Goal: Task Accomplishment & Management: Complete application form

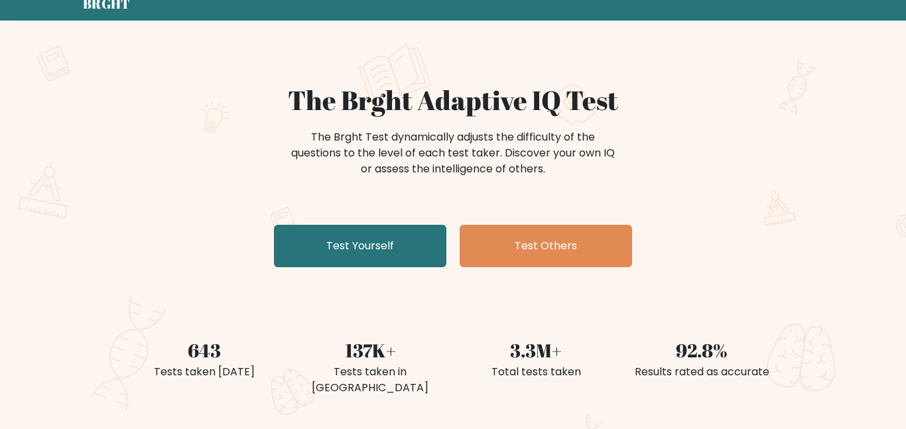
scroll to position [44, 0]
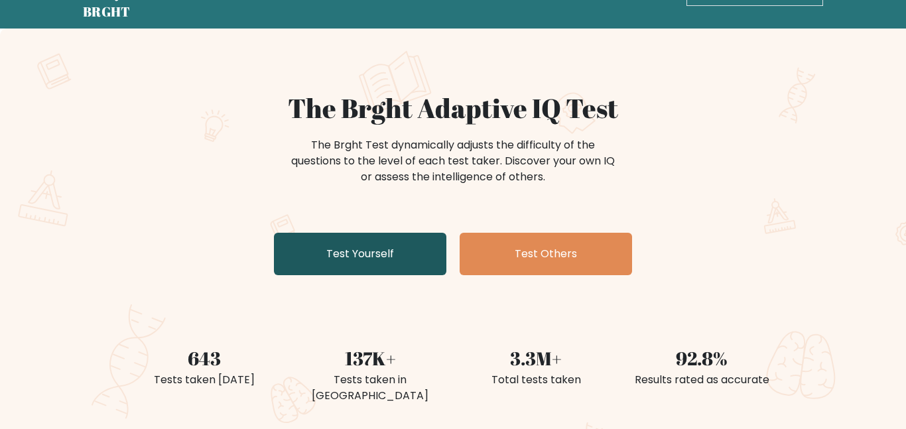
click at [400, 244] on link "Test Yourself" at bounding box center [360, 254] width 172 height 42
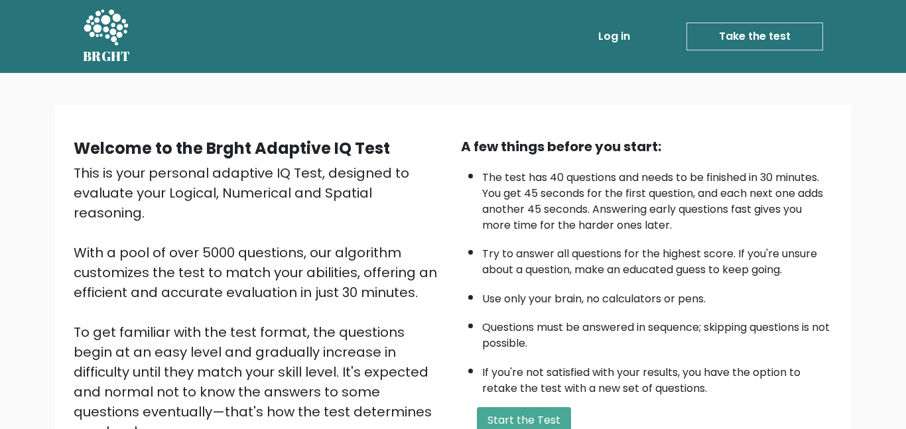
scroll to position [151, 0]
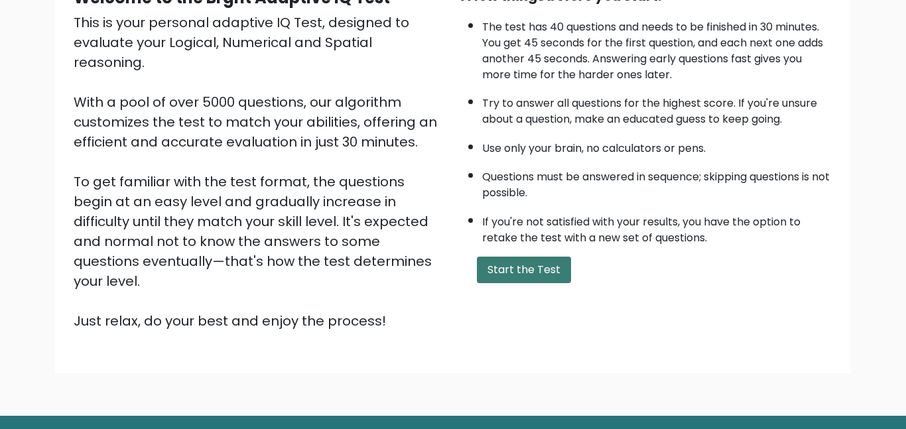
click at [499, 258] on button "Start the Test" at bounding box center [524, 270] width 94 height 27
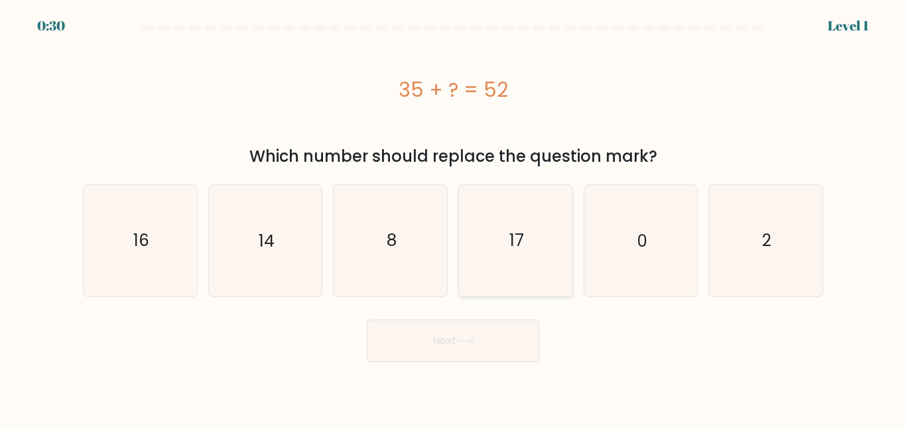
click at [521, 217] on icon "17" at bounding box center [515, 240] width 111 height 111
click at [454, 217] on input "d. 17" at bounding box center [453, 216] width 1 height 3
radio input "true"
click at [491, 341] on button "Next" at bounding box center [453, 341] width 172 height 42
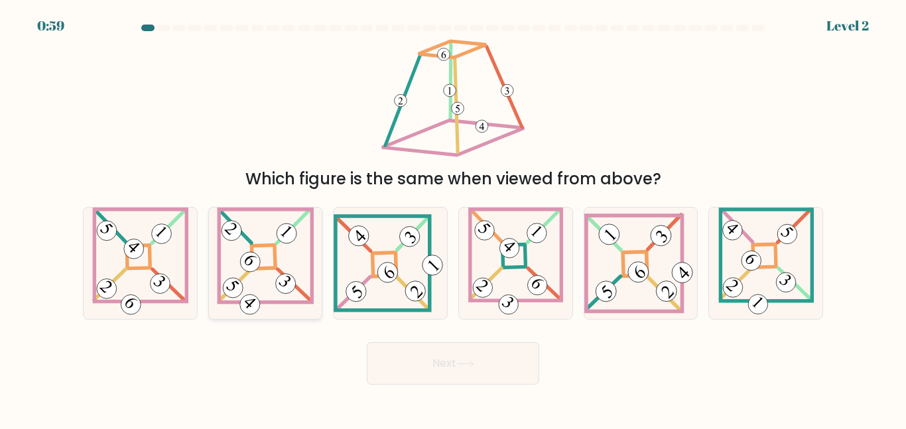
click at [292, 286] on 863 at bounding box center [285, 284] width 28 height 28
click at [453, 218] on input "b." at bounding box center [453, 216] width 1 height 3
radio input "true"
click at [391, 355] on button "Next" at bounding box center [453, 363] width 172 height 42
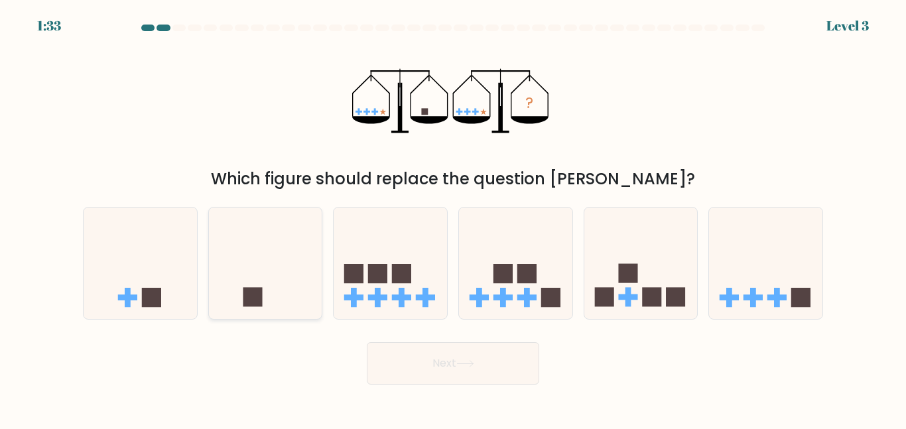
click at [265, 290] on icon at bounding box center [265, 262] width 113 height 93
click at [453, 218] on input "b." at bounding box center [453, 216] width 1 height 3
radio input "true"
click at [407, 373] on button "Next" at bounding box center [453, 363] width 172 height 42
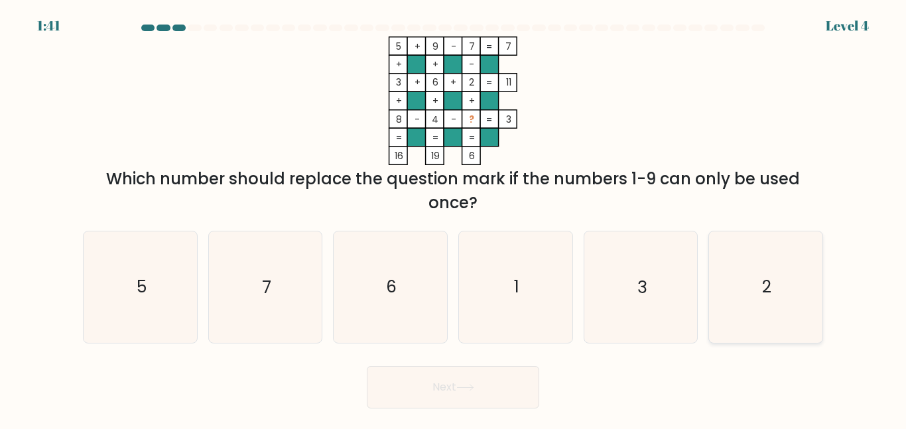
click at [770, 317] on icon "2" at bounding box center [765, 286] width 111 height 111
click at [454, 218] on input "f. 2" at bounding box center [453, 216] width 1 height 3
radio input "true"
click at [467, 385] on icon at bounding box center [465, 387] width 18 height 7
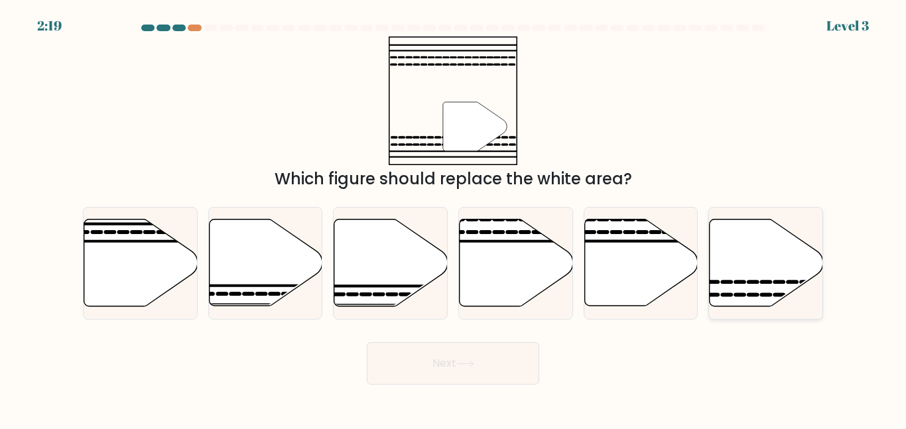
click at [730, 294] on icon at bounding box center [727, 294] width 9 height 0
click at [454, 218] on input "f." at bounding box center [453, 216] width 1 height 3
radio input "true"
click at [499, 373] on button "Next" at bounding box center [453, 363] width 172 height 42
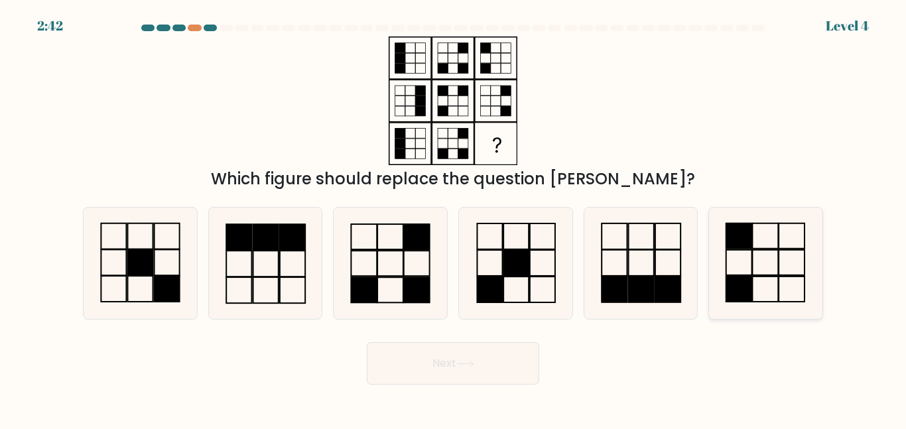
click at [771, 279] on icon at bounding box center [765, 263] width 111 height 111
click at [454, 218] on input "f." at bounding box center [453, 216] width 1 height 3
radio input "true"
click at [458, 371] on button "Next" at bounding box center [453, 363] width 172 height 42
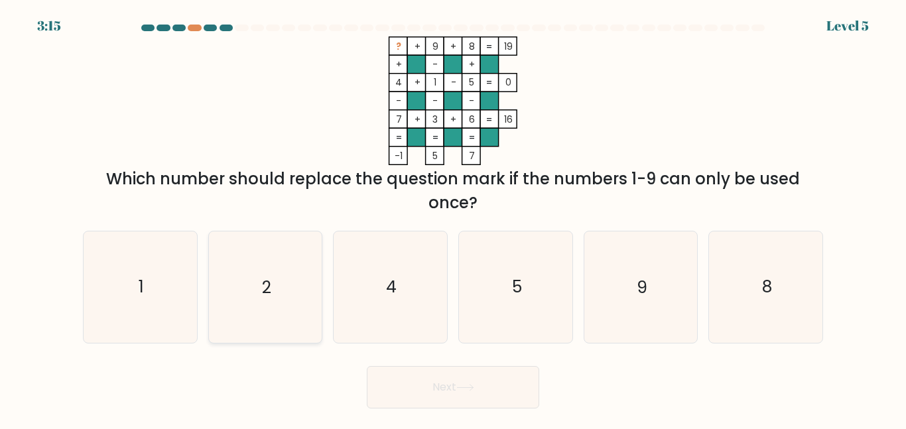
click at [292, 282] on icon "2" at bounding box center [265, 286] width 111 height 111
click at [453, 218] on input "b. 2" at bounding box center [453, 216] width 1 height 3
radio input "true"
click at [373, 375] on button "Next" at bounding box center [453, 387] width 172 height 42
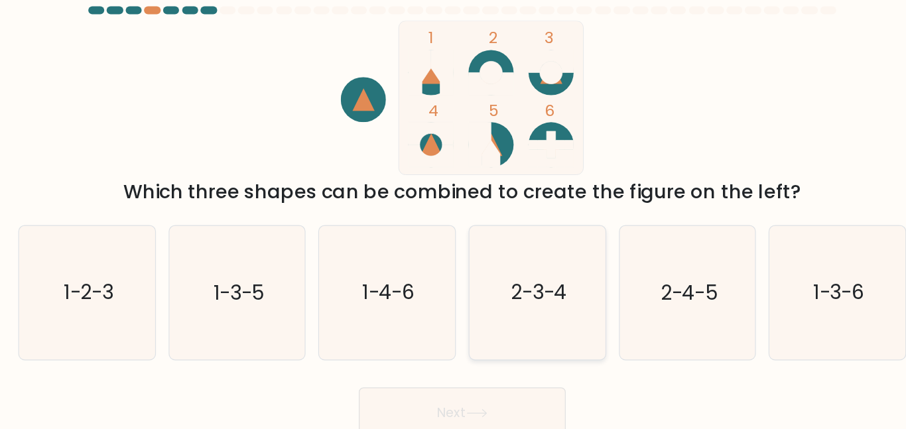
click at [507, 294] on icon "2-3-4" at bounding box center [515, 263] width 111 height 111
click at [454, 218] on input "d. 2-3-4" at bounding box center [453, 216] width 1 height 3
radio input "true"
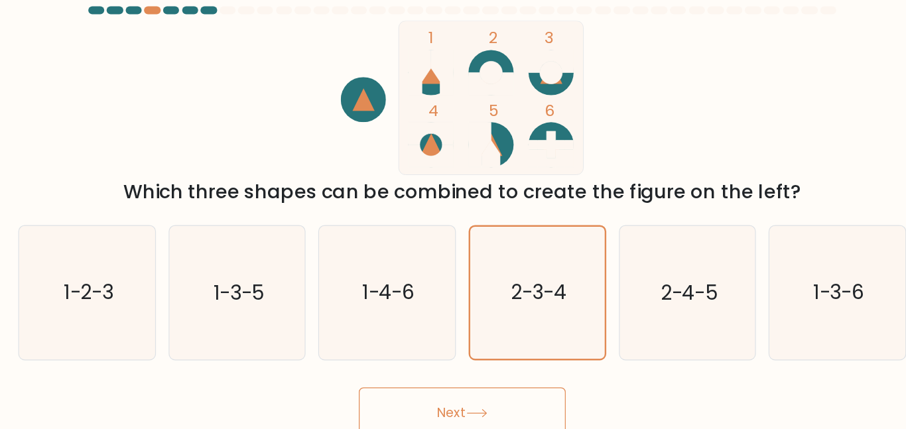
click at [477, 348] on button "Next" at bounding box center [453, 363] width 172 height 42
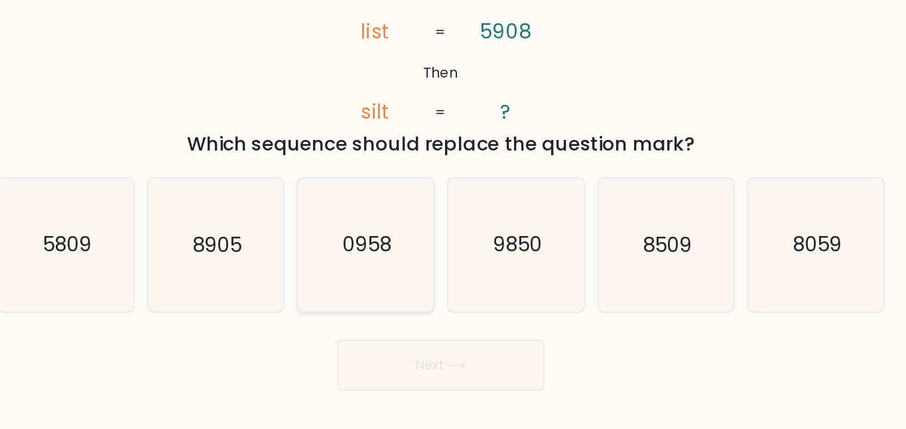
click at [422, 215] on icon "0958" at bounding box center [390, 263] width 111 height 111
click at [453, 215] on input "c. 0958" at bounding box center [453, 216] width 1 height 3
radio input "true"
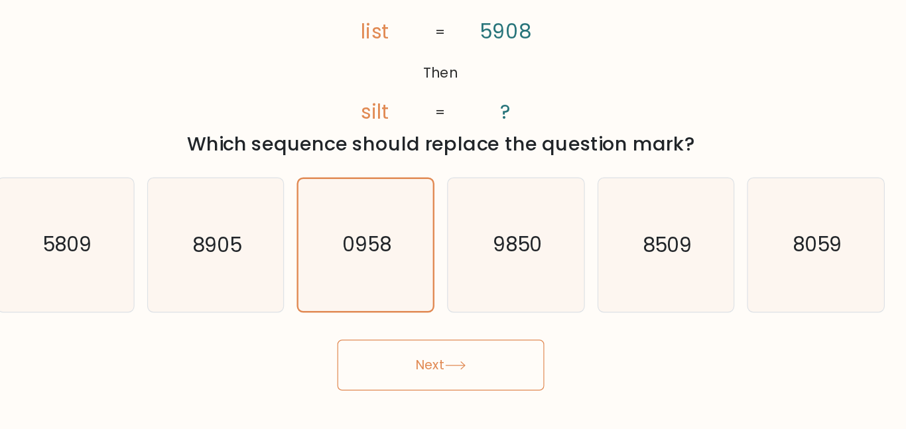
click at [406, 355] on button "Next" at bounding box center [453, 363] width 172 height 42
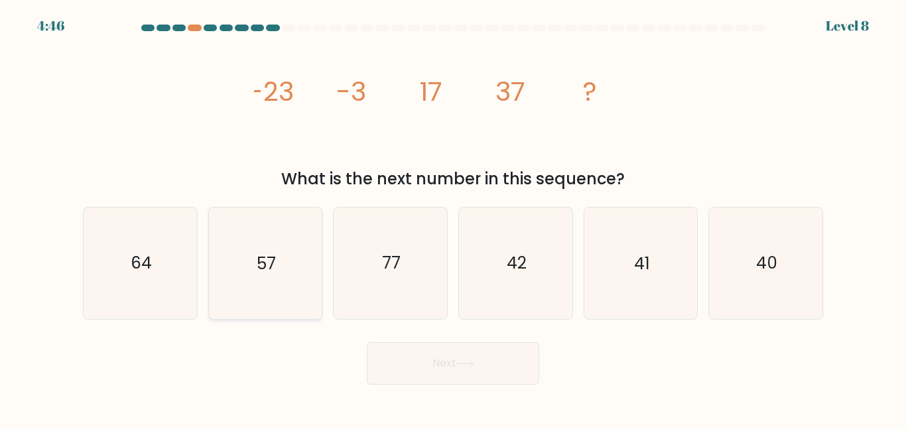
click at [278, 271] on icon "57" at bounding box center [265, 263] width 111 height 111
click at [453, 218] on input "b. 57" at bounding box center [453, 216] width 1 height 3
radio input "true"
click at [396, 346] on button "Next" at bounding box center [453, 363] width 172 height 42
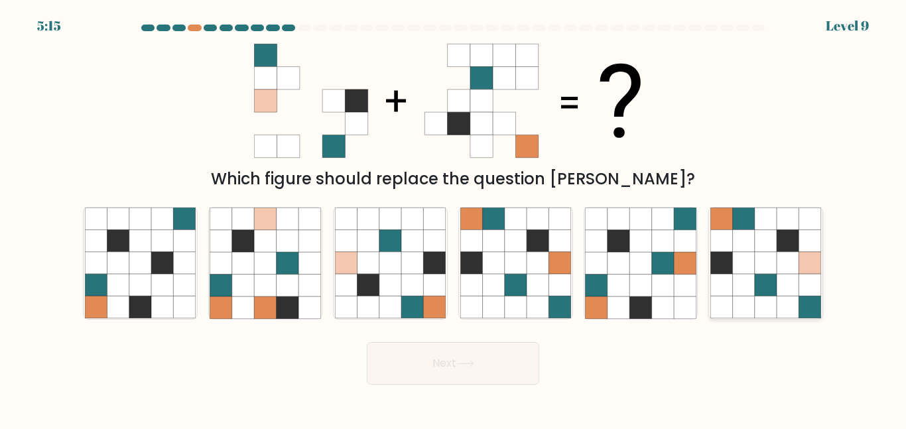
click at [784, 277] on icon at bounding box center [787, 285] width 22 height 22
click at [454, 218] on input "f." at bounding box center [453, 216] width 1 height 3
radio input "true"
click at [509, 381] on button "Next" at bounding box center [453, 363] width 172 height 42
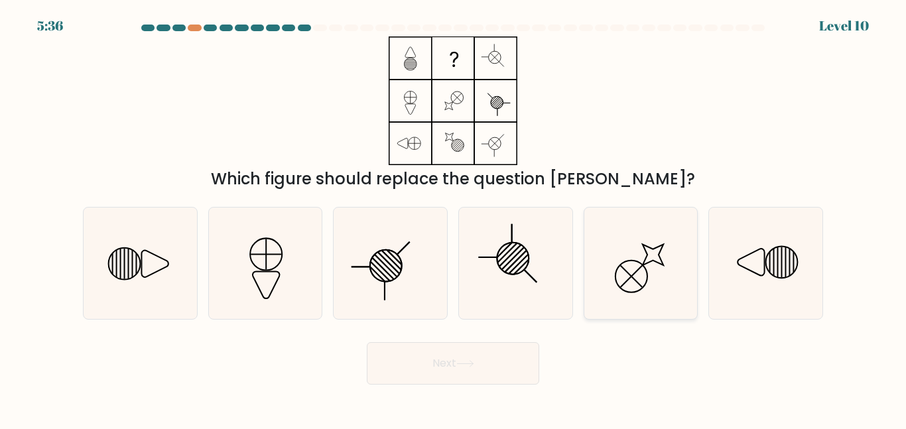
click at [636, 269] on icon at bounding box center [640, 263] width 111 height 111
click at [454, 218] on input "e." at bounding box center [453, 216] width 1 height 3
radio input "true"
click at [506, 357] on button "Next" at bounding box center [453, 363] width 172 height 42
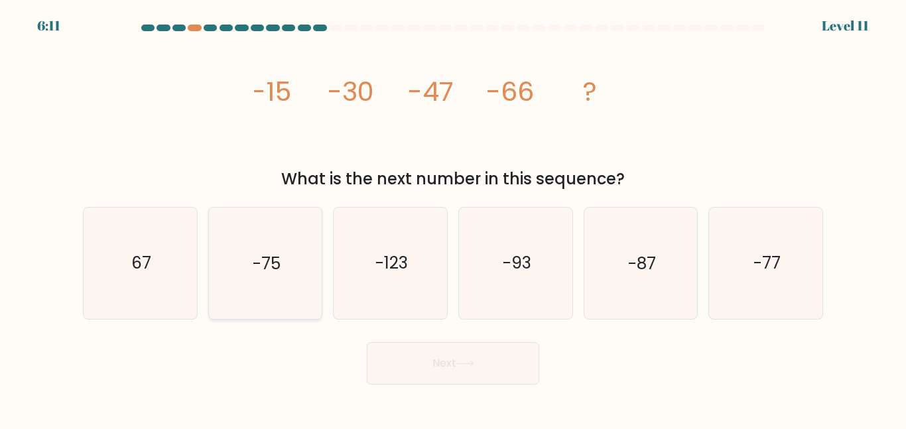
click at [280, 305] on icon "-75" at bounding box center [265, 263] width 111 height 111
click at [453, 218] on input "b. -75" at bounding box center [453, 216] width 1 height 3
radio input "true"
click at [410, 355] on button "Next" at bounding box center [453, 363] width 172 height 42
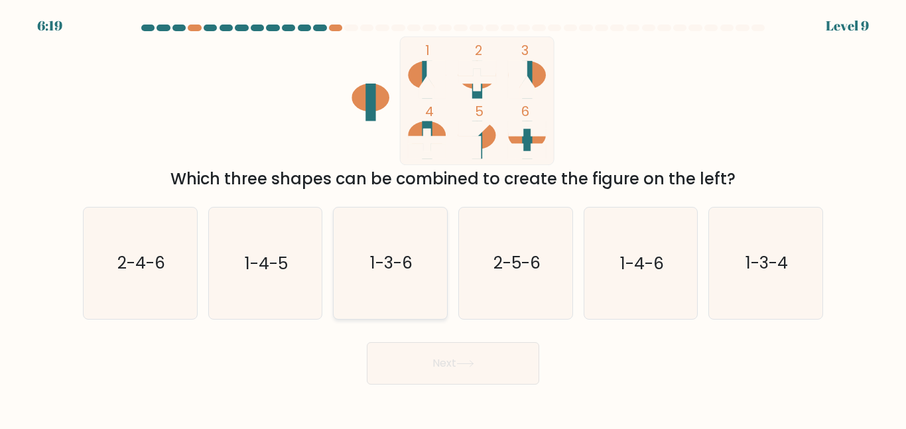
click at [441, 273] on icon "1-3-6" at bounding box center [390, 263] width 111 height 111
click at [453, 218] on input "c. 1-3-6" at bounding box center [453, 216] width 1 height 3
radio input "true"
click at [479, 377] on button "Next" at bounding box center [453, 363] width 172 height 42
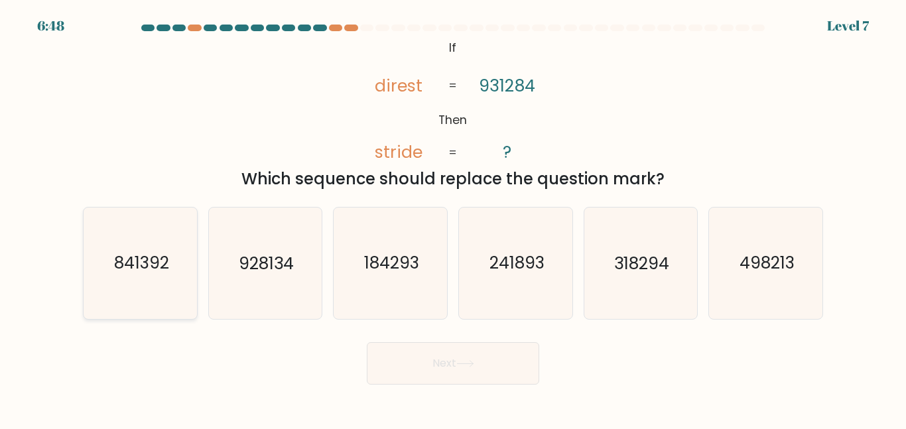
click at [168, 246] on icon "841392" at bounding box center [140, 263] width 111 height 111
click at [453, 218] on input "a. 841392" at bounding box center [453, 216] width 1 height 3
radio input "true"
click at [418, 370] on button "Next" at bounding box center [453, 363] width 172 height 42
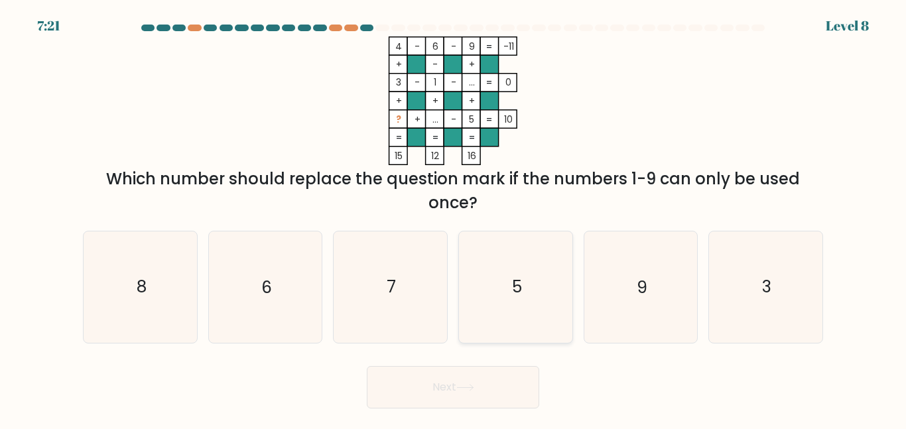
click at [528, 275] on icon "5" at bounding box center [515, 286] width 111 height 111
click at [454, 218] on input "d. 5" at bounding box center [453, 216] width 1 height 3
radio input "true"
click at [462, 385] on icon at bounding box center [465, 387] width 18 height 7
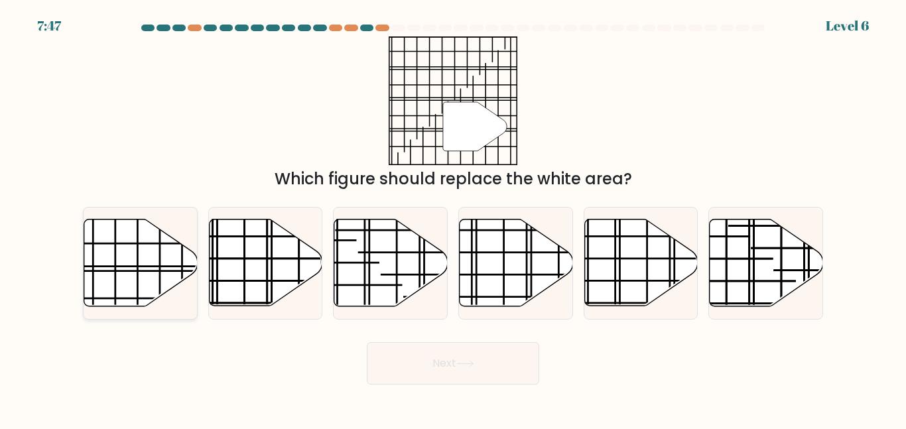
click at [91, 256] on icon at bounding box center [140, 262] width 113 height 87
click at [453, 218] on input "a." at bounding box center [453, 216] width 1 height 3
radio input "true"
click at [403, 361] on button "Next" at bounding box center [453, 363] width 172 height 42
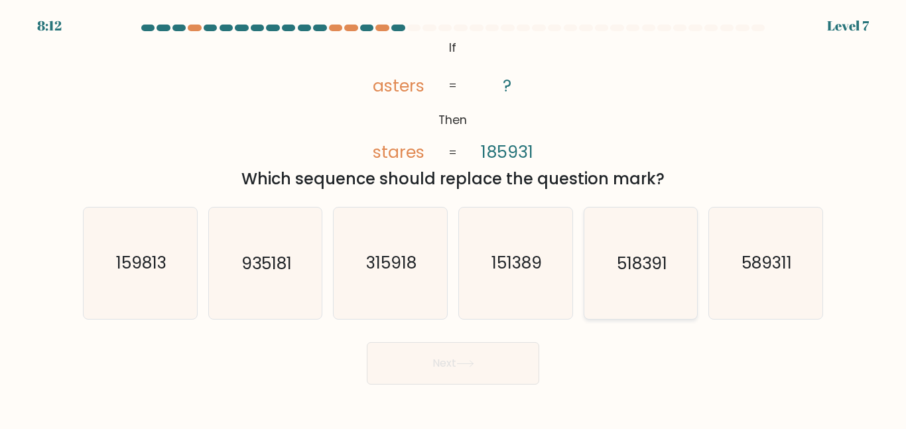
click at [627, 295] on icon "518391" at bounding box center [640, 263] width 111 height 111
click at [454, 218] on input "e. 518391" at bounding box center [453, 216] width 1 height 3
radio input "true"
click at [473, 362] on icon at bounding box center [465, 363] width 18 height 7
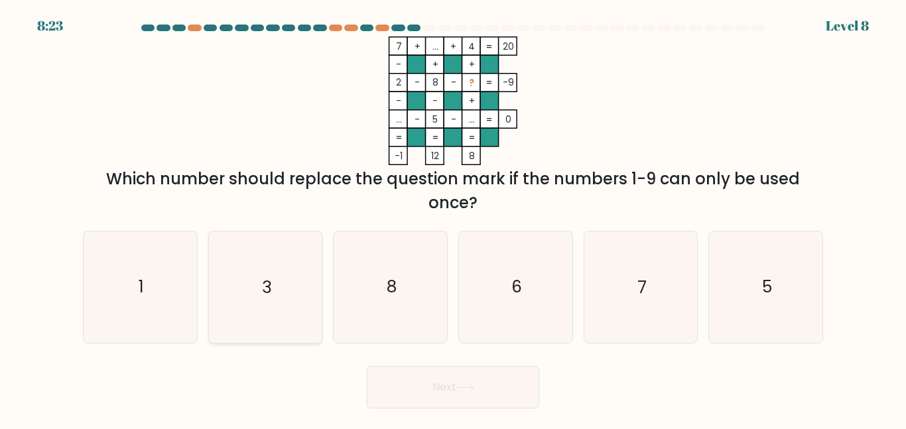
click at [314, 243] on icon "3" at bounding box center [265, 286] width 111 height 111
click at [453, 218] on input "b. 3" at bounding box center [453, 216] width 1 height 3
radio input "true"
click at [402, 387] on button "Next" at bounding box center [453, 387] width 172 height 42
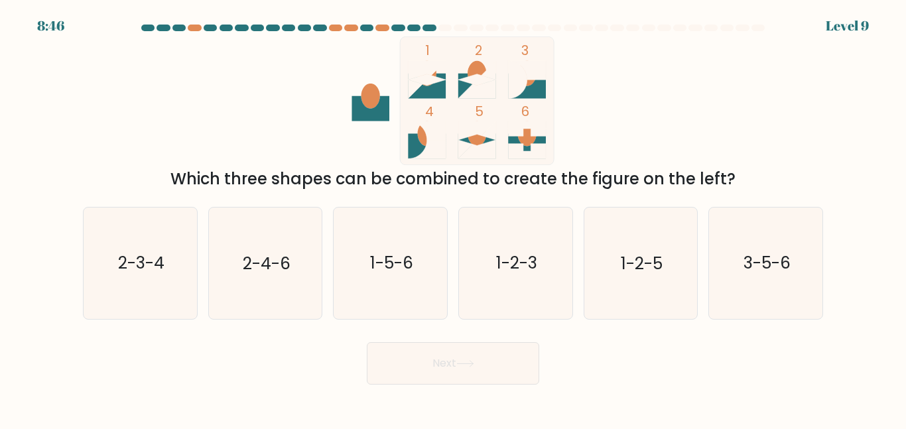
click at [422, 86] on icon at bounding box center [427, 86] width 38 height 25
click at [605, 267] on icon "1-2-5" at bounding box center [640, 263] width 111 height 111
click at [454, 218] on input "e. 1-2-5" at bounding box center [453, 216] width 1 height 3
radio input "true"
click at [455, 361] on button "Next" at bounding box center [453, 363] width 172 height 42
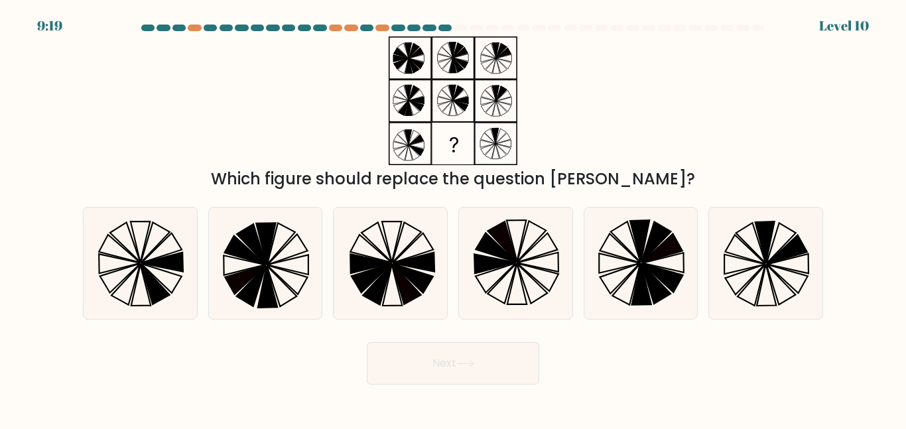
click at [198, 46] on div "Which figure should replace the question mark?" at bounding box center [453, 113] width 756 height 154
click at [503, 273] on icon at bounding box center [515, 263] width 111 height 111
click at [454, 218] on input "d." at bounding box center [453, 216] width 1 height 3
radio input "true"
click at [426, 352] on button "Next" at bounding box center [453, 363] width 172 height 42
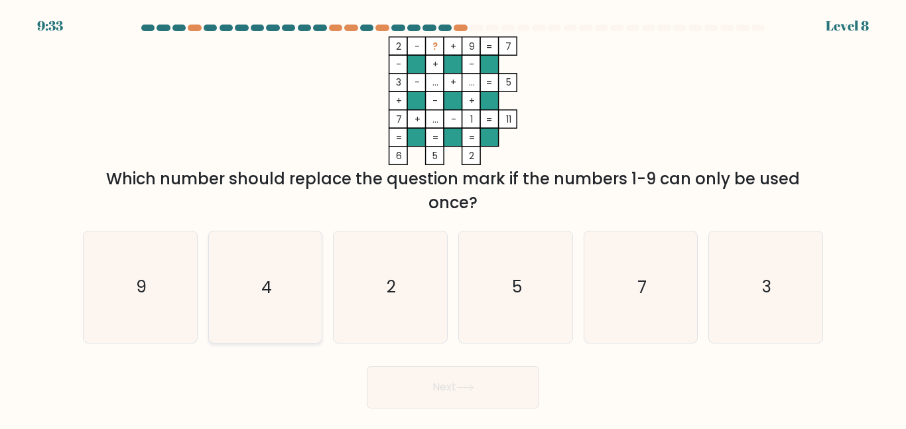
click at [249, 298] on icon "4" at bounding box center [265, 286] width 111 height 111
click at [453, 218] on input "b. 4" at bounding box center [453, 216] width 1 height 3
radio input "true"
click at [408, 393] on button "Next" at bounding box center [453, 387] width 172 height 42
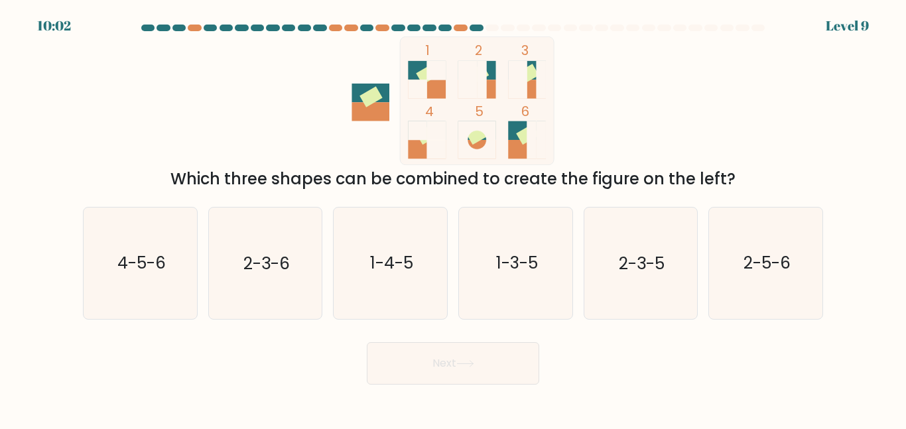
click at [494, 71] on rect at bounding box center [477, 70] width 38 height 19
click at [642, 249] on icon "2-3-5" at bounding box center [640, 263] width 111 height 111
click at [454, 218] on input "e. 2-3-5" at bounding box center [453, 216] width 1 height 3
radio input "true"
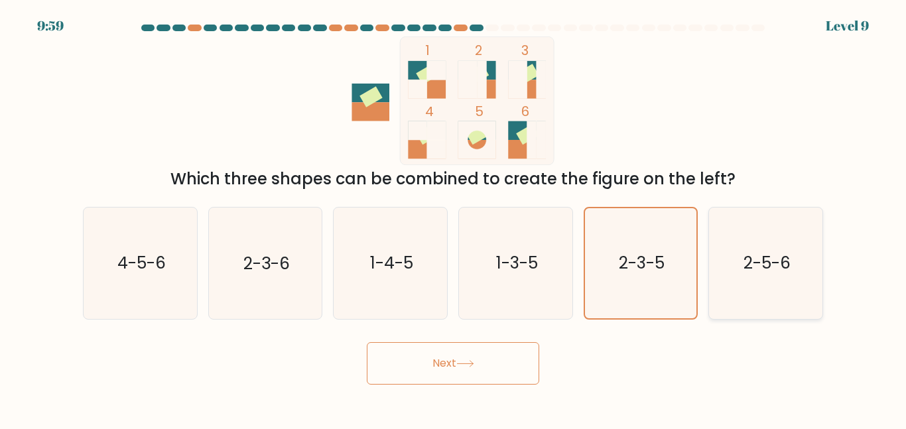
click at [786, 260] on text "2-5-6" at bounding box center [766, 262] width 47 height 23
click at [454, 218] on input "f. 2-5-6" at bounding box center [453, 216] width 1 height 3
radio input "true"
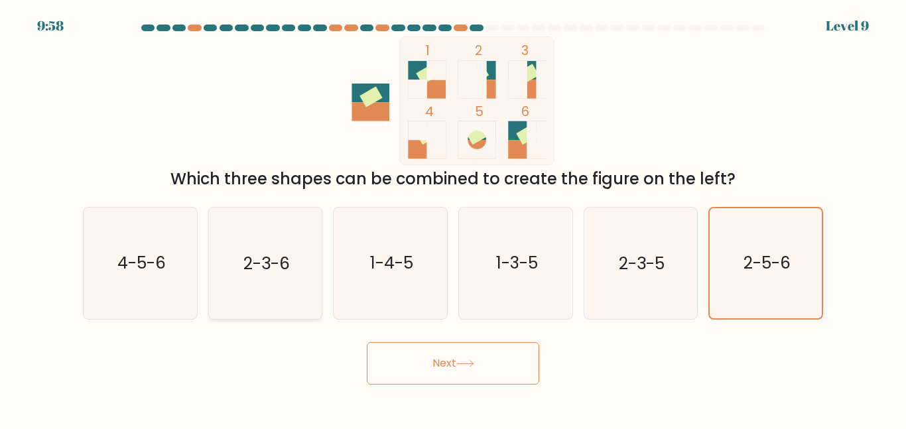
click at [243, 273] on text "2-3-6" at bounding box center [266, 262] width 46 height 23
click at [453, 218] on input "b. 2-3-6" at bounding box center [453, 216] width 1 height 3
radio input "true"
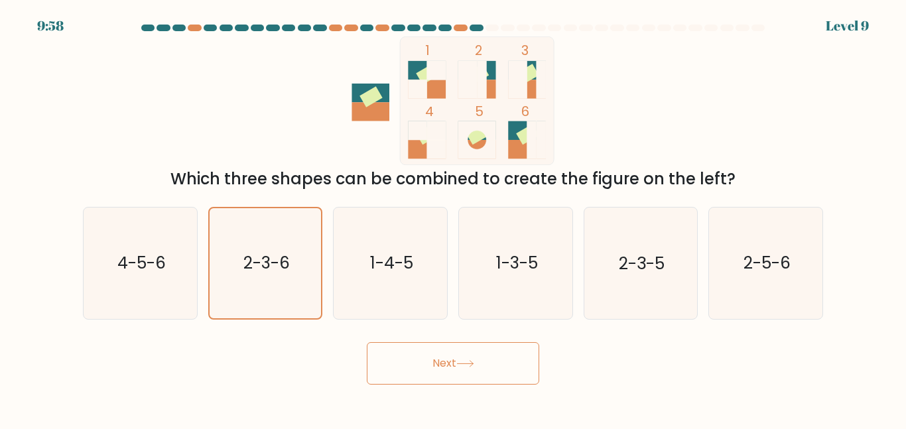
click at [442, 379] on button "Next" at bounding box center [453, 363] width 172 height 42
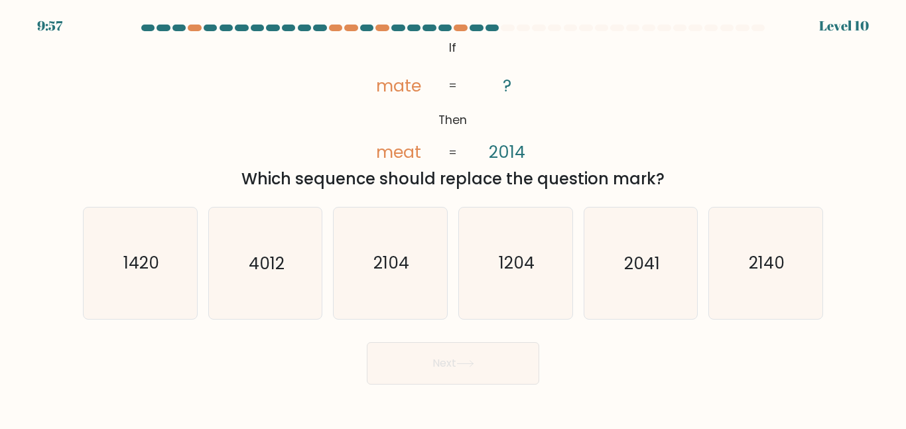
click at [442, 379] on button "Next" at bounding box center [453, 363] width 172 height 42
click at [486, 122] on icon "@import url('https://fonts.googleapis.com/css?family=Abril+Fatface:400,100,100i…" at bounding box center [452, 100] width 209 height 129
click at [398, 286] on icon "2104" at bounding box center [390, 263] width 111 height 111
click at [453, 218] on input "c. 2104" at bounding box center [453, 216] width 1 height 3
radio input "true"
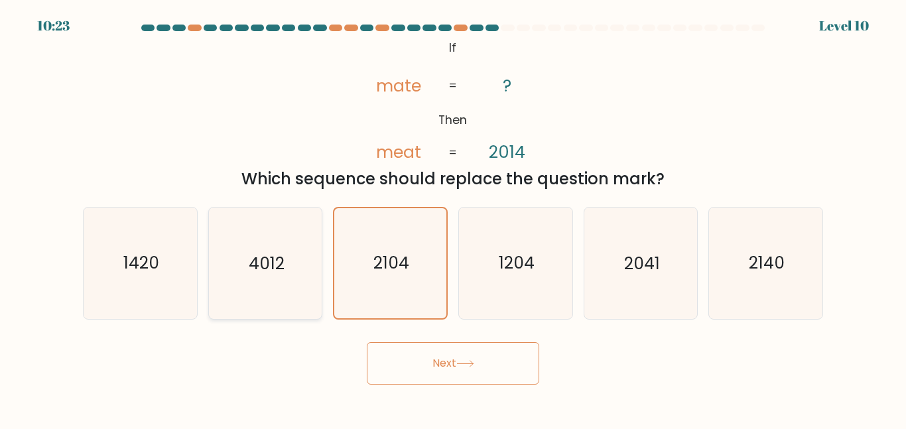
click at [302, 285] on icon "4012" at bounding box center [265, 263] width 111 height 111
click at [453, 218] on input "b. 4012" at bounding box center [453, 216] width 1 height 3
radio input "true"
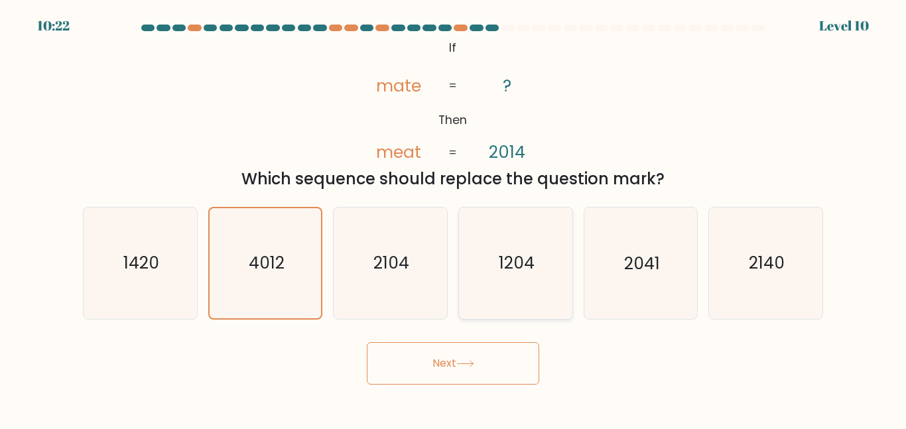
click at [554, 261] on icon "1204" at bounding box center [515, 263] width 111 height 111
click at [454, 218] on input "d. 1204" at bounding box center [453, 216] width 1 height 3
radio input "true"
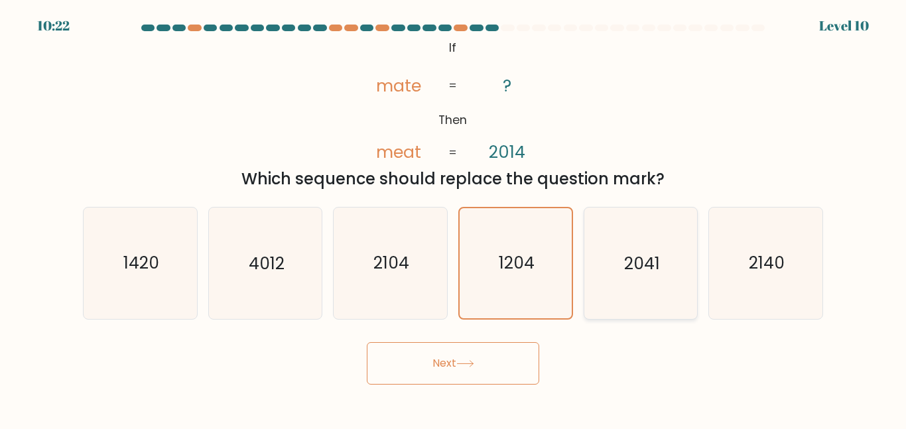
click at [648, 267] on text "2041" at bounding box center [642, 262] width 36 height 23
click at [454, 218] on input "e. 2041" at bounding box center [453, 216] width 1 height 3
radio input "true"
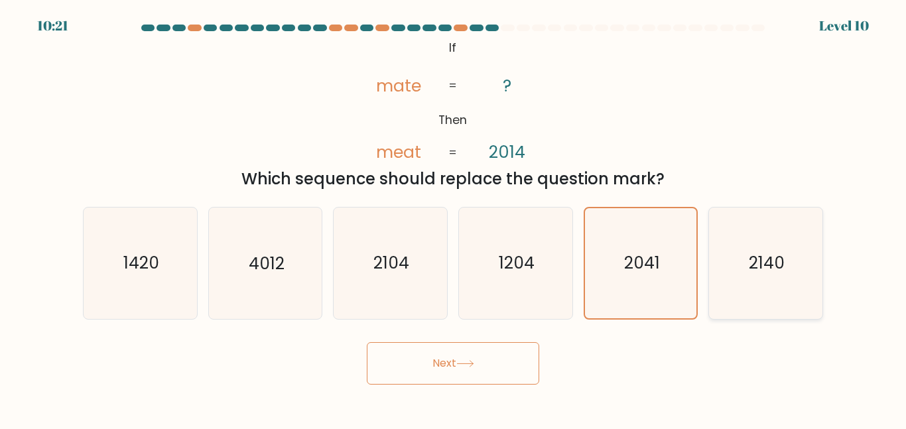
click at [735, 263] on icon "2140" at bounding box center [765, 263] width 111 height 111
click at [454, 218] on input "f. 2140" at bounding box center [453, 216] width 1 height 3
radio input "true"
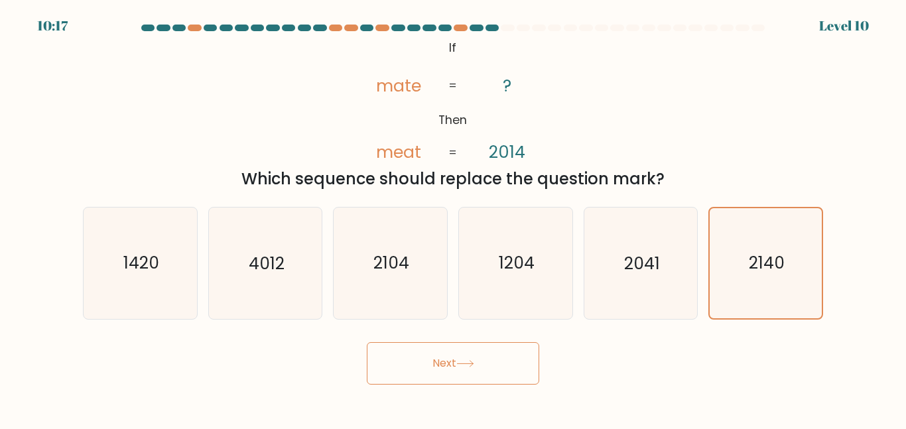
click at [463, 356] on button "Next" at bounding box center [453, 363] width 172 height 42
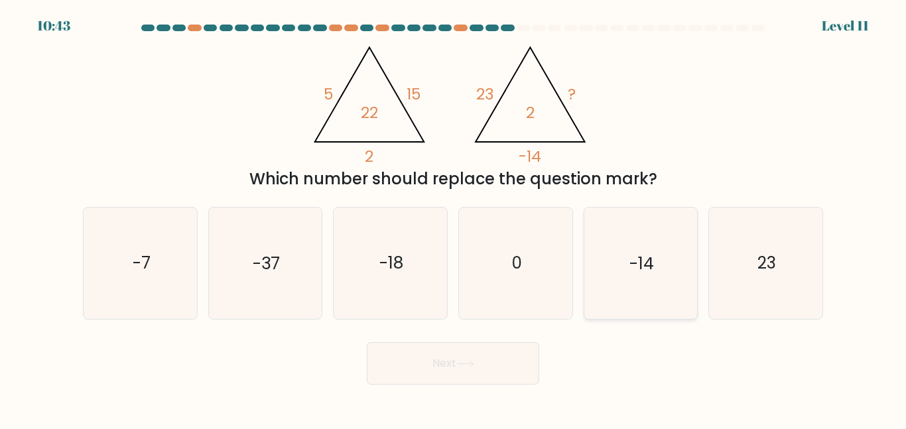
click at [672, 276] on icon "-14" at bounding box center [640, 263] width 111 height 111
click at [454, 218] on input "e. -14" at bounding box center [453, 216] width 1 height 3
radio input "true"
click at [486, 370] on button "Next" at bounding box center [453, 363] width 172 height 42
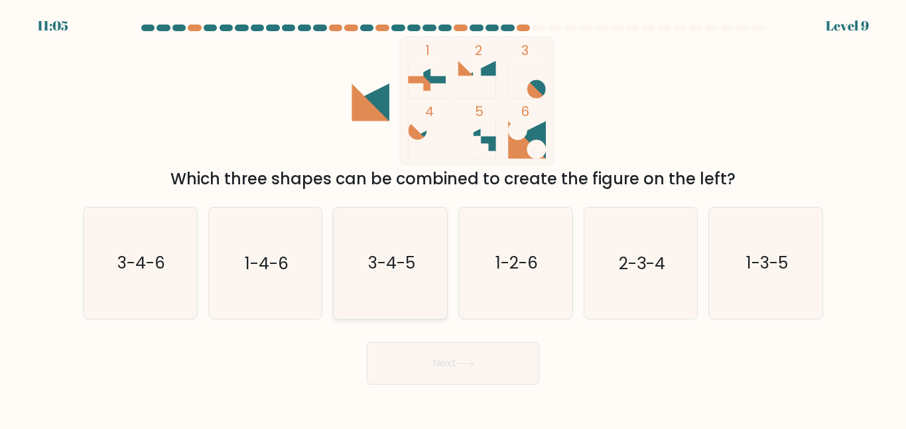
click at [356, 277] on icon "3-4-5" at bounding box center [390, 263] width 111 height 111
click at [453, 218] on input "c. 3-4-5" at bounding box center [453, 216] width 1 height 3
radio input "true"
click at [194, 272] on icon "3-4-6" at bounding box center [140, 263] width 111 height 111
click at [453, 218] on input "a. 3-4-6" at bounding box center [453, 216] width 1 height 3
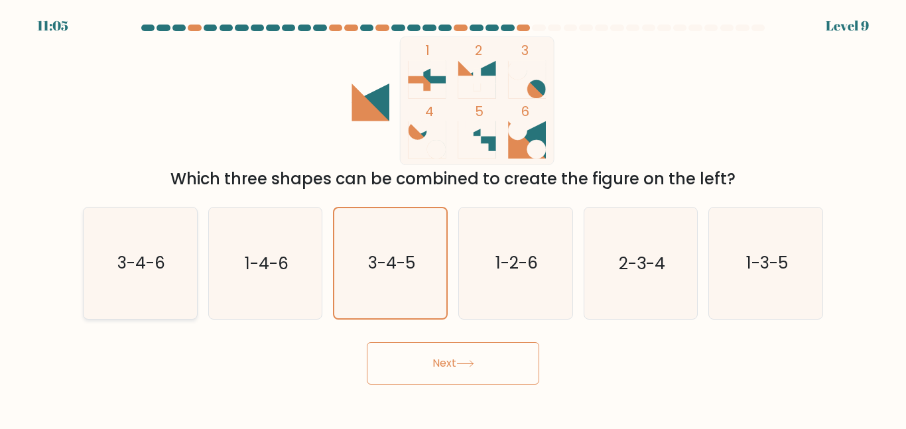
radio input "true"
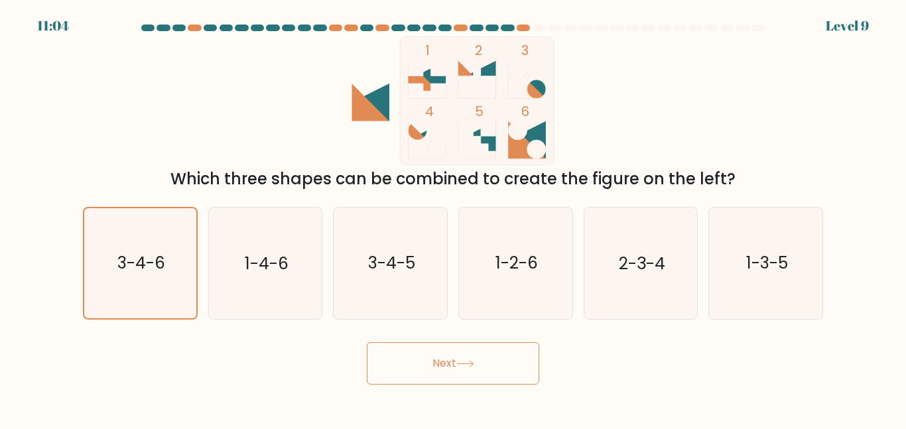
click at [491, 384] on button "Next" at bounding box center [453, 363] width 172 height 42
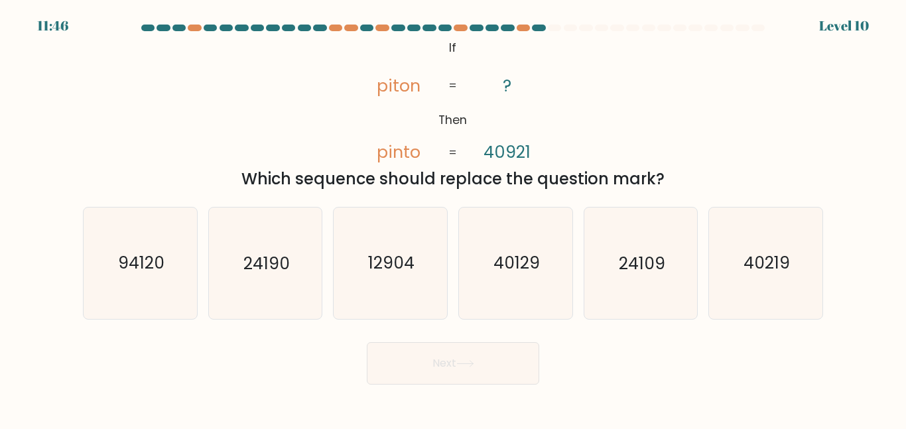
click at [395, 176] on div "Which sequence should replace the question mark?" at bounding box center [453, 179] width 724 height 24
click at [796, 282] on icon "40219" at bounding box center [765, 263] width 111 height 111
click at [454, 218] on input "f. 40219" at bounding box center [453, 216] width 1 height 3
radio input "true"
click at [452, 371] on button "Next" at bounding box center [453, 363] width 172 height 42
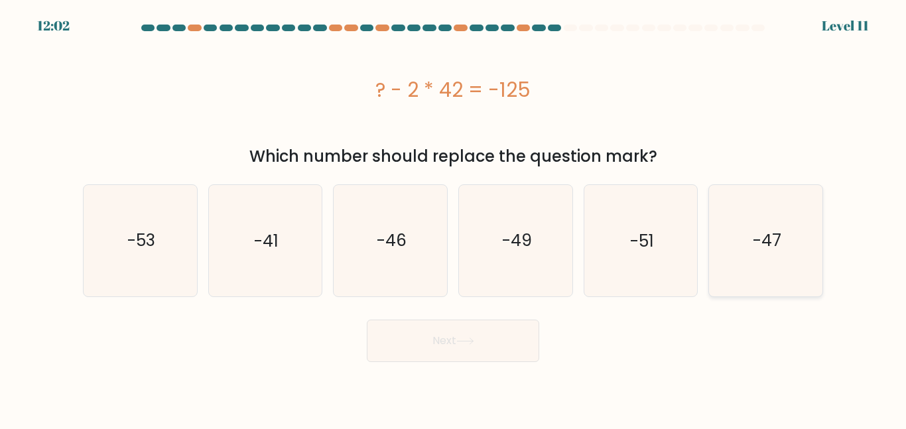
click at [740, 248] on icon "-47" at bounding box center [765, 240] width 111 height 111
click at [454, 218] on input "f. -47" at bounding box center [453, 216] width 1 height 3
radio input "true"
click at [551, 251] on icon "-49" at bounding box center [515, 240] width 111 height 111
click at [454, 218] on input "d. -49" at bounding box center [453, 216] width 1 height 3
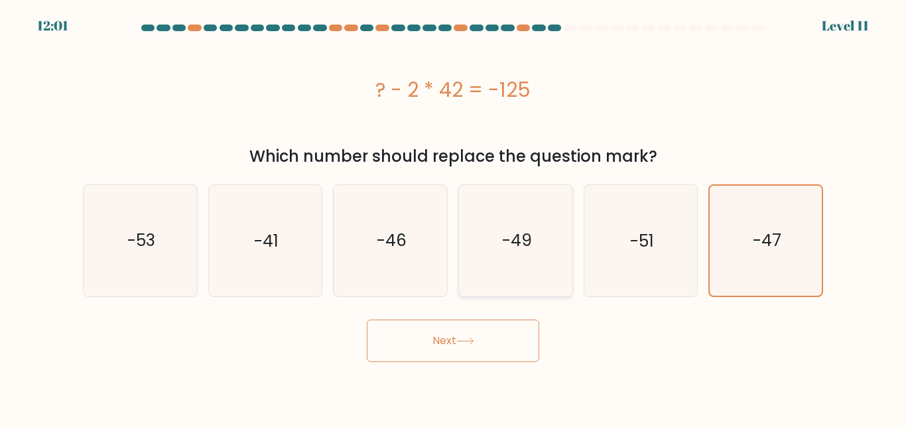
radio input "true"
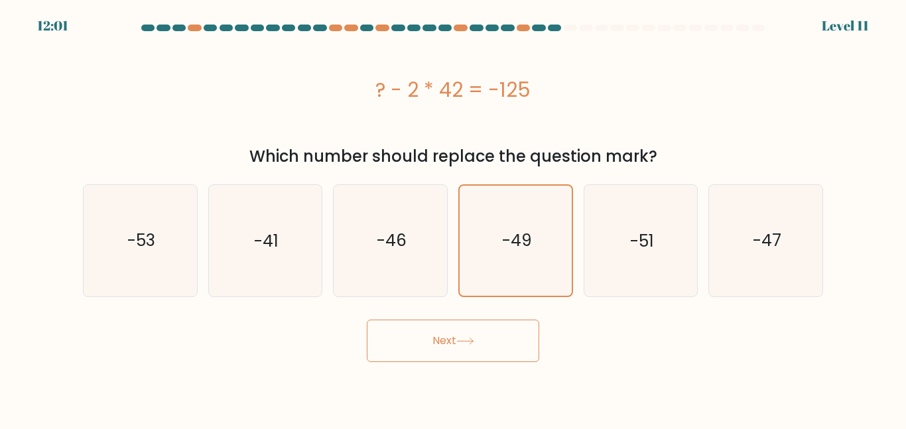
click at [474, 330] on button "Next" at bounding box center [453, 341] width 172 height 42
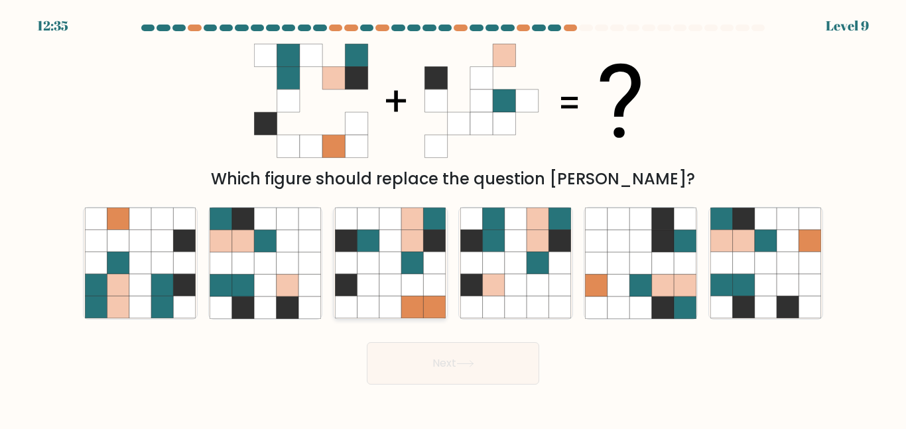
click at [422, 270] on icon at bounding box center [412, 263] width 22 height 22
click at [453, 218] on input "c." at bounding box center [453, 216] width 1 height 3
radio input "true"
click at [414, 372] on button "Next" at bounding box center [453, 363] width 172 height 42
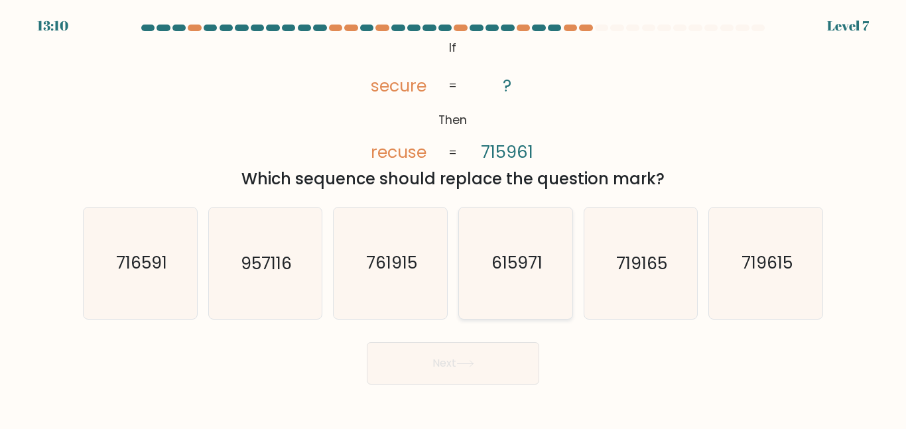
click at [504, 271] on text "615971" at bounding box center [516, 262] width 51 height 23
click at [454, 218] on input "d. 615971" at bounding box center [453, 216] width 1 height 3
radio input "true"
click at [467, 341] on div "Next" at bounding box center [453, 359] width 756 height 49
click at [466, 355] on button "Next" at bounding box center [453, 363] width 172 height 42
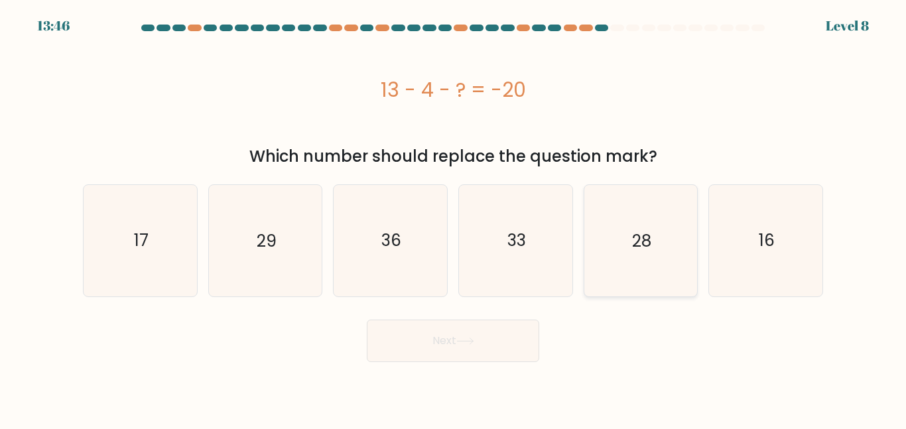
click at [614, 255] on icon "28" at bounding box center [640, 240] width 111 height 111
click at [454, 218] on input "e. 28" at bounding box center [453, 216] width 1 height 3
radio input "true"
click at [747, 251] on icon "16" at bounding box center [765, 240] width 111 height 111
click at [454, 218] on input "f. 16" at bounding box center [453, 216] width 1 height 3
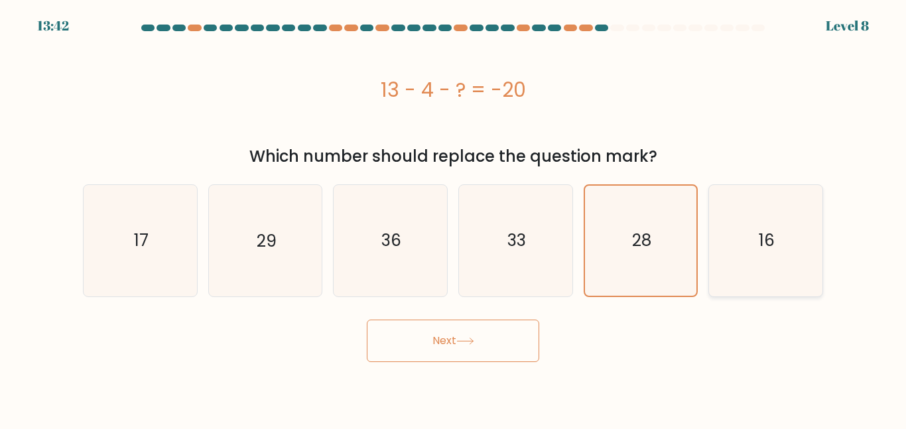
radio input "true"
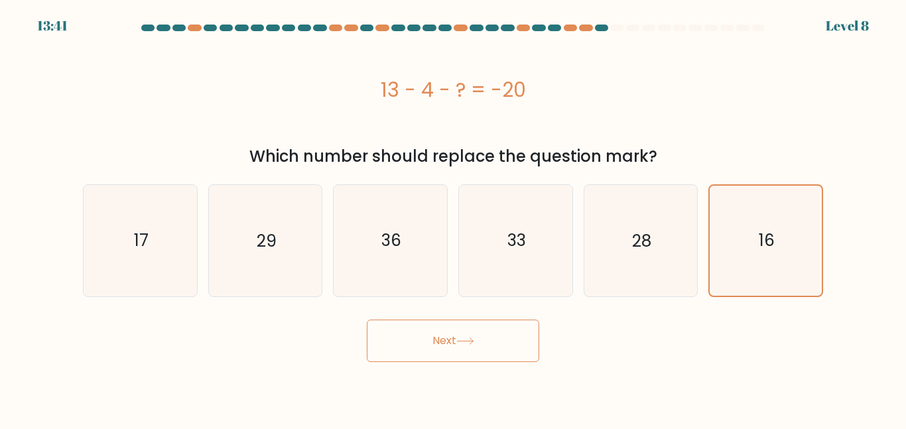
click at [480, 345] on button "Next" at bounding box center [453, 341] width 172 height 42
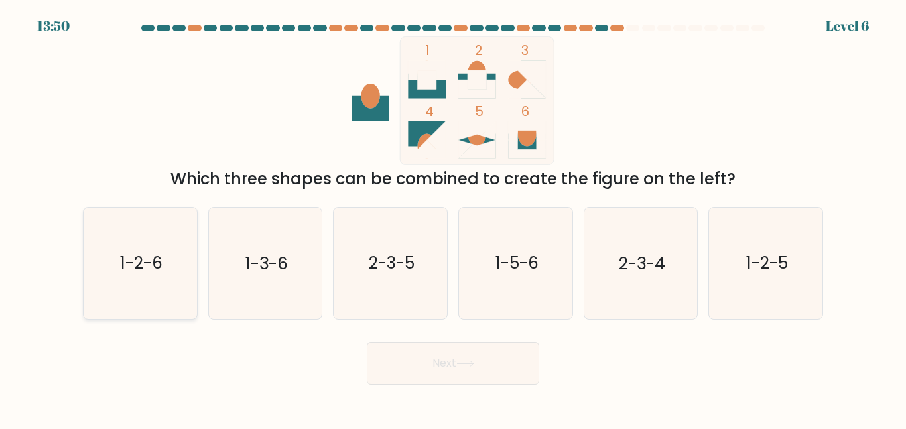
click at [110, 278] on icon "1-2-6" at bounding box center [140, 263] width 111 height 111
click at [453, 218] on input "a. 1-2-6" at bounding box center [453, 216] width 1 height 3
radio input "true"
click at [411, 349] on button "Next" at bounding box center [453, 363] width 172 height 42
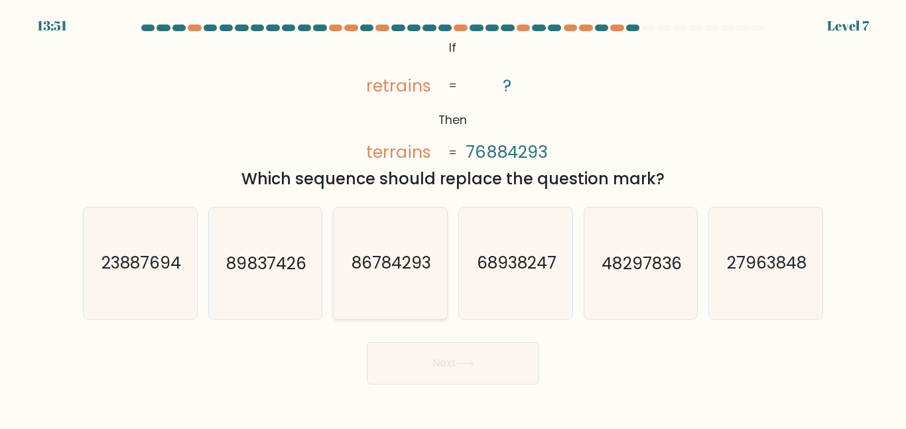
click at [412, 267] on text "86784293" at bounding box center [391, 262] width 80 height 23
click at [453, 218] on input "c. 86784293" at bounding box center [453, 216] width 1 height 3
radio input "true"
click at [428, 351] on button "Next" at bounding box center [453, 363] width 172 height 42
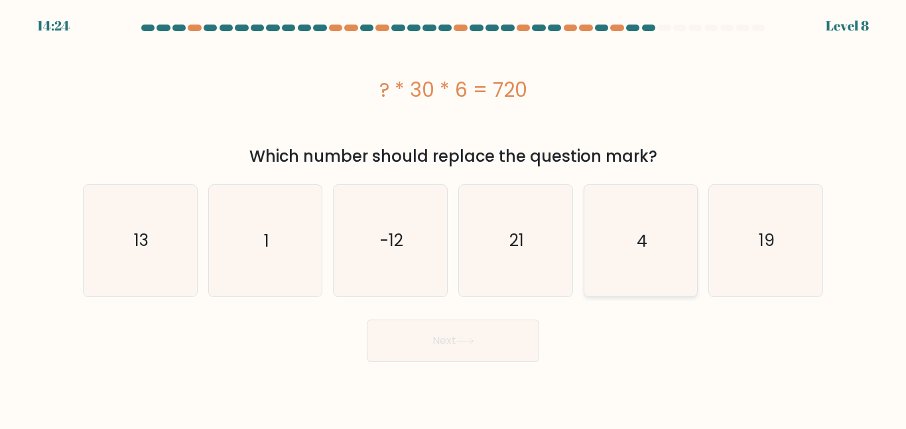
click at [673, 260] on icon "4" at bounding box center [640, 240] width 111 height 111
click at [454, 218] on input "e. 4" at bounding box center [453, 216] width 1 height 3
radio input "true"
click at [485, 345] on button "Next" at bounding box center [453, 341] width 172 height 42
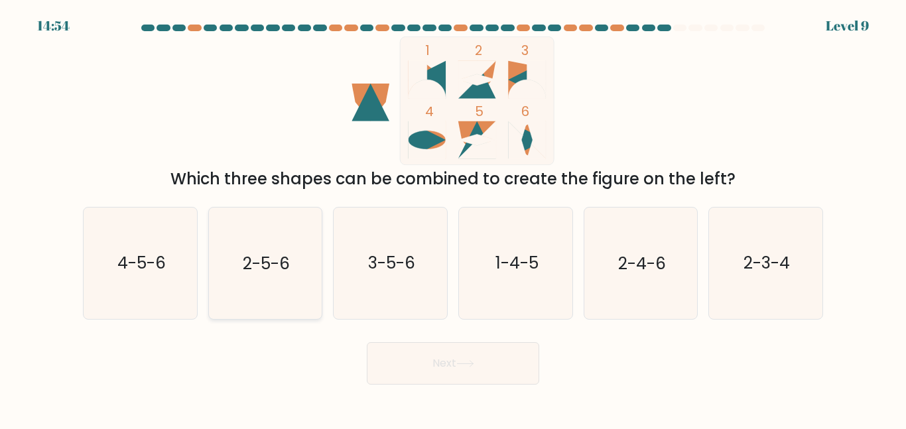
click at [262, 276] on icon "2-5-6" at bounding box center [265, 263] width 111 height 111
click at [453, 218] on input "b. 2-5-6" at bounding box center [453, 216] width 1 height 3
radio input "true"
click at [450, 370] on button "Next" at bounding box center [453, 363] width 172 height 42
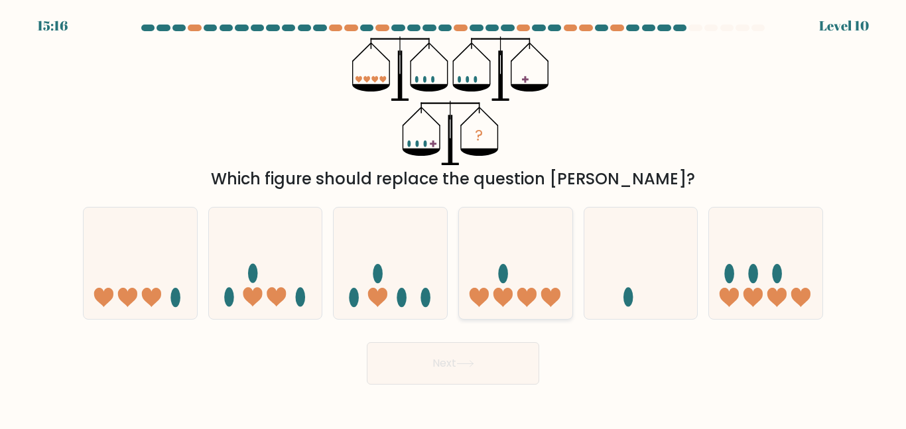
click at [544, 303] on icon at bounding box center [515, 262] width 113 height 93
click at [454, 218] on input "d." at bounding box center [453, 216] width 1 height 3
radio input "true"
click at [505, 337] on div "Next" at bounding box center [453, 359] width 756 height 49
click at [509, 357] on button "Next" at bounding box center [453, 363] width 172 height 42
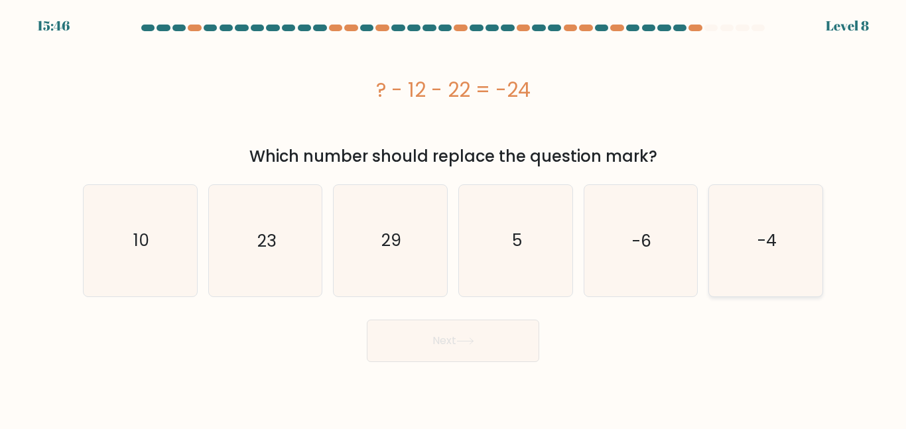
click at [768, 254] on icon "-4" at bounding box center [765, 240] width 111 height 111
click at [454, 218] on input "f. -4" at bounding box center [453, 216] width 1 height 3
radio input "true"
click at [496, 341] on button "Next" at bounding box center [453, 341] width 172 height 42
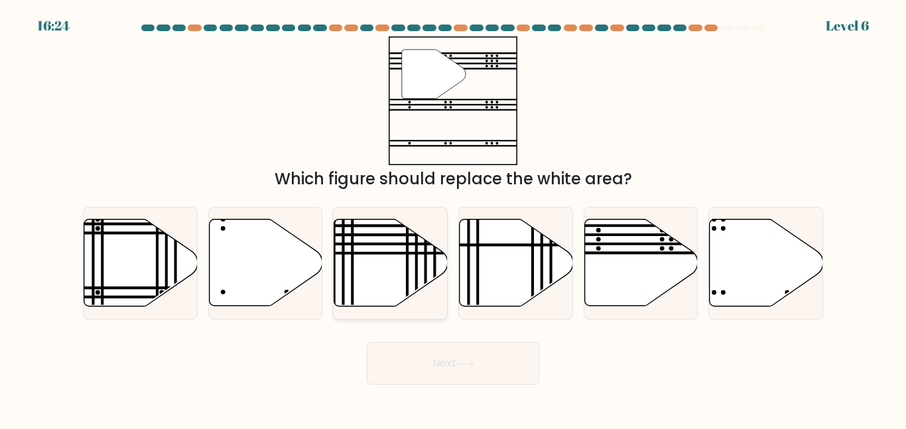
click at [384, 277] on icon at bounding box center [390, 262] width 113 height 87
click at [453, 218] on input "c." at bounding box center [453, 216] width 1 height 3
radio input "true"
click at [690, 238] on icon at bounding box center [640, 263] width 113 height 88
click at [454, 218] on input "e." at bounding box center [453, 216] width 1 height 3
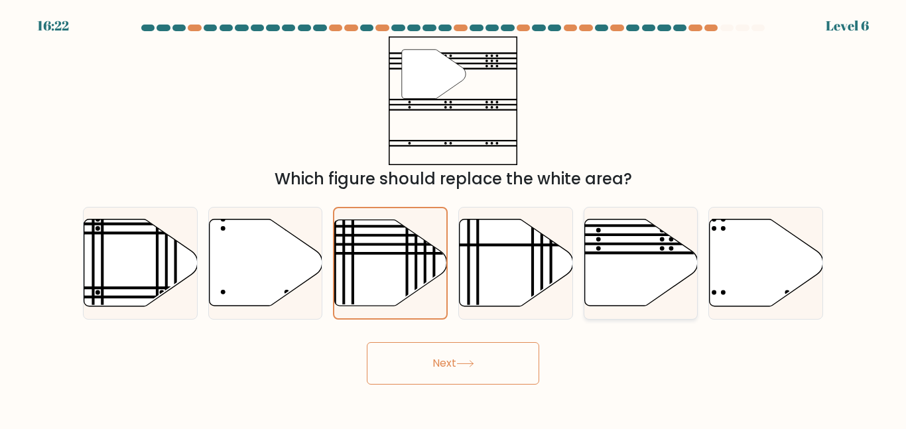
radio input "true"
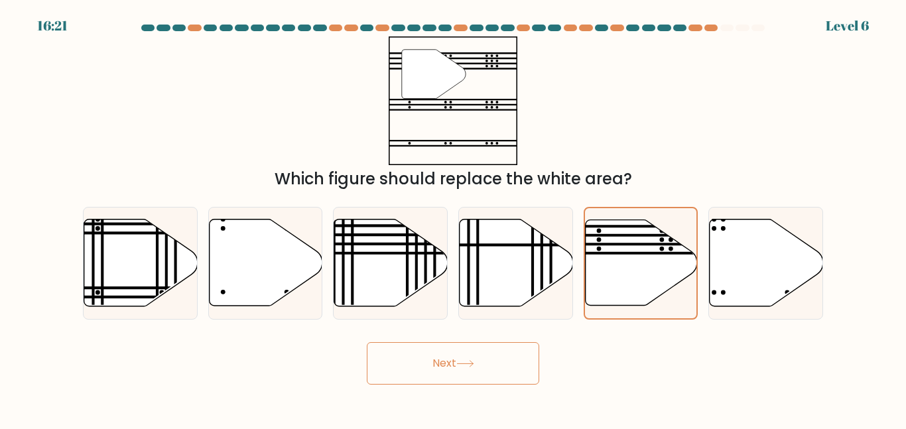
click at [455, 349] on button "Next" at bounding box center [453, 363] width 172 height 42
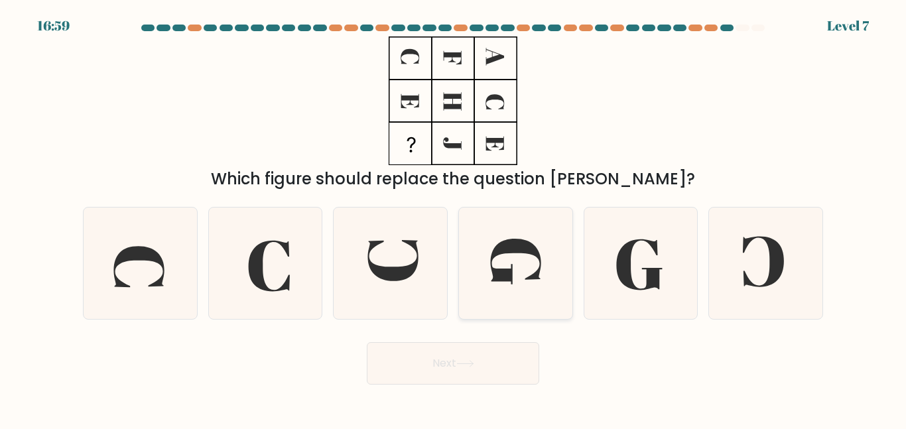
click at [506, 274] on icon at bounding box center [515, 262] width 50 height 46
click at [454, 218] on input "d." at bounding box center [453, 216] width 1 height 3
radio input "true"
click at [474, 365] on icon at bounding box center [465, 363] width 18 height 7
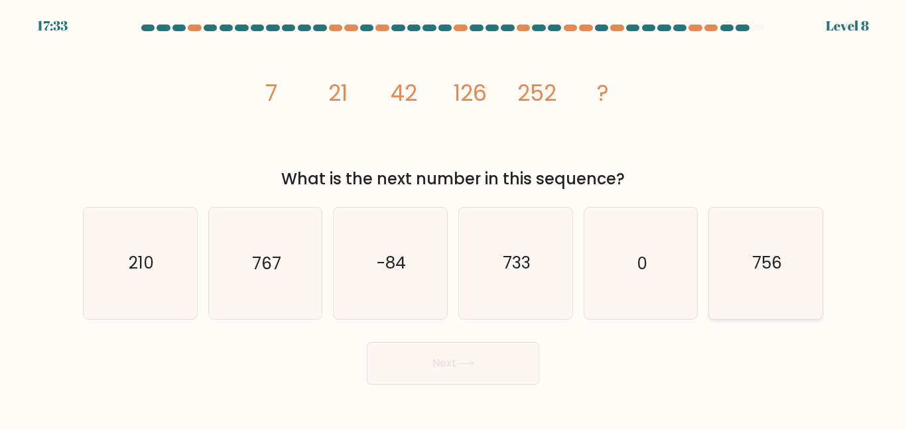
click at [784, 290] on icon "756" at bounding box center [765, 263] width 111 height 111
click at [454, 218] on input "f. 756" at bounding box center [453, 216] width 1 height 3
radio input "true"
click at [484, 350] on button "Next" at bounding box center [453, 363] width 172 height 42
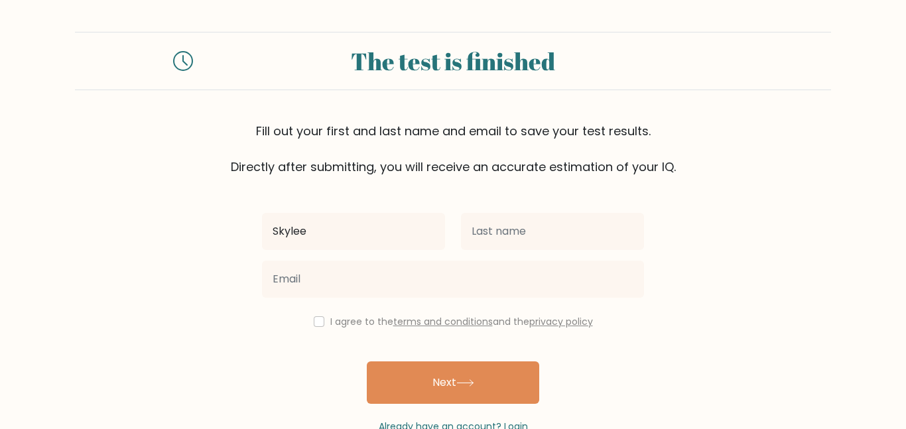
type input "Skylee"
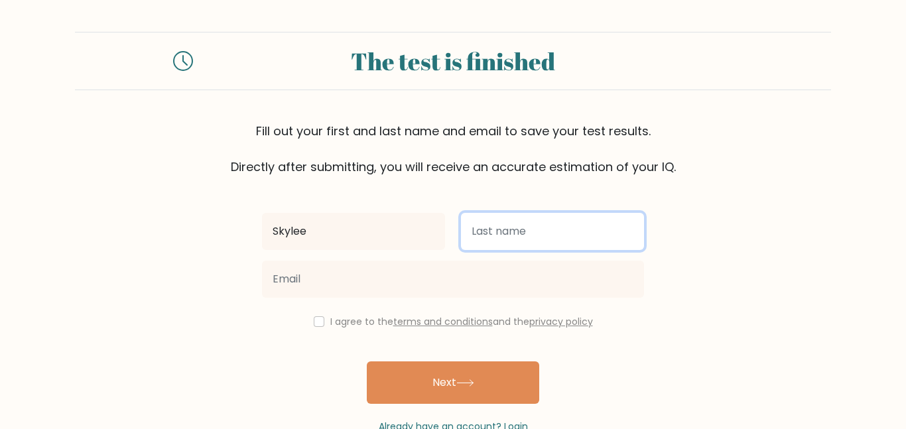
click at [554, 232] on input "text" at bounding box center [552, 231] width 183 height 37
type input "Powers"
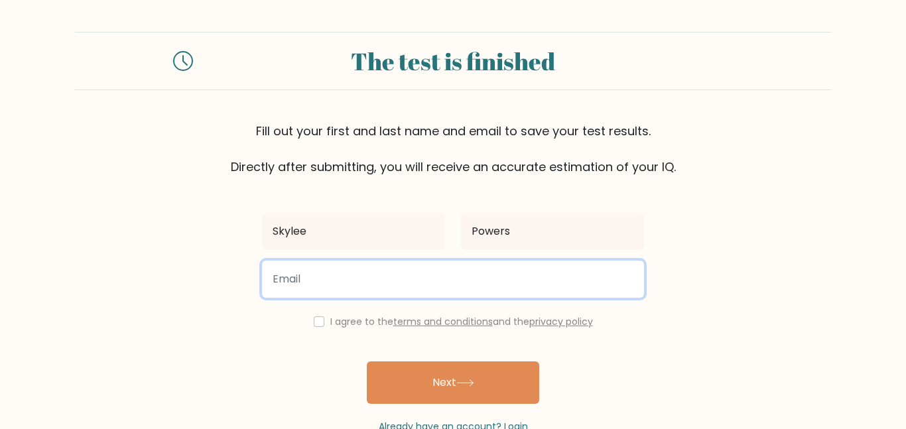
click at [388, 284] on input "email" at bounding box center [453, 279] width 382 height 37
type input "skylee.powers@ljsd.us"
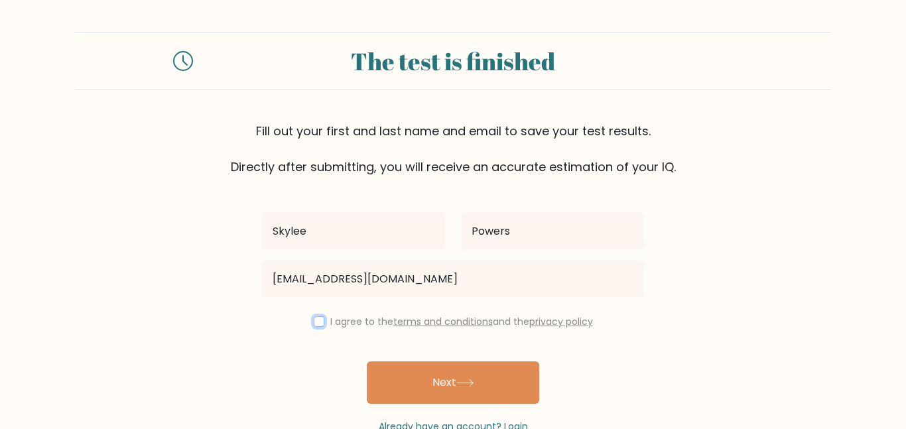
click at [314, 318] on input "checkbox" at bounding box center [319, 321] width 11 height 11
checkbox input "true"
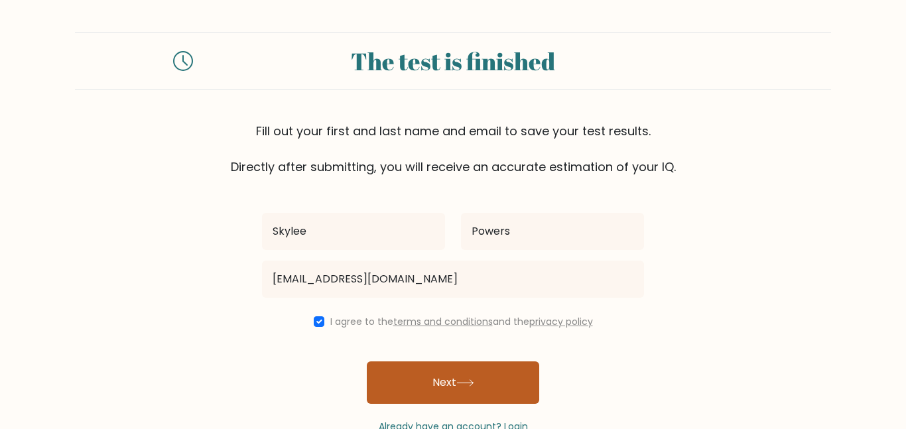
click at [391, 369] on button "Next" at bounding box center [453, 382] width 172 height 42
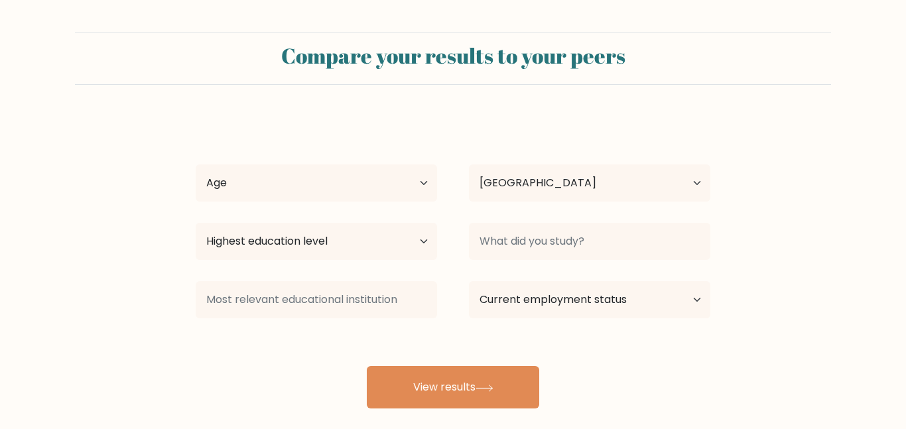
select select "US"
click at [319, 184] on select "Age Under 18 years old 18-24 years old 25-34 years old 35-44 years old 45-54 ye…" at bounding box center [316, 182] width 241 height 37
select select "min_18"
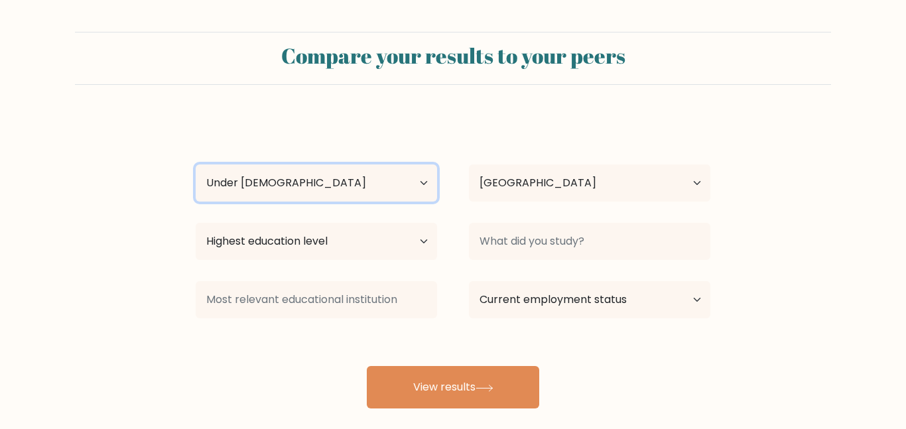
click at [196, 164] on select "Age Under 18 years old 18-24 years old 25-34 years old 35-44 years old 45-54 ye…" at bounding box center [316, 182] width 241 height 37
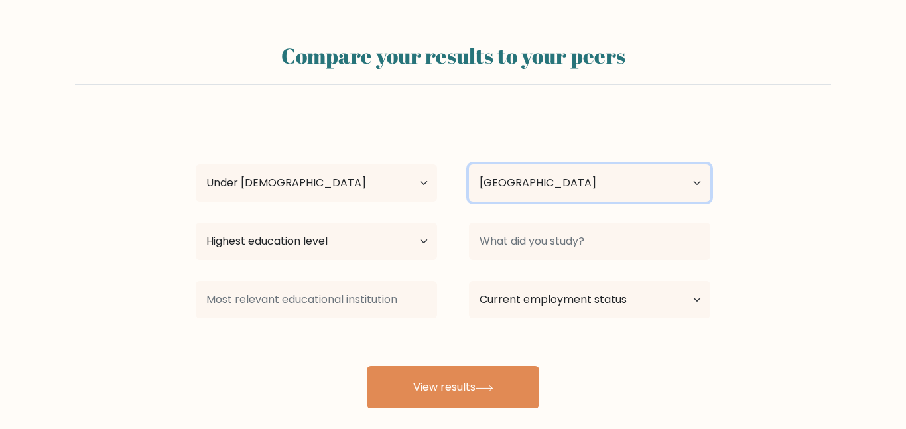
click at [562, 184] on select "Country Afghanistan Albania Algeria American Samoa Andorra Angola Anguilla Anta…" at bounding box center [589, 182] width 241 height 37
click at [393, 125] on div "Skylee Powers Age Under 18 years old 18-24 years old 25-34 years old 35-44 year…" at bounding box center [453, 263] width 530 height 292
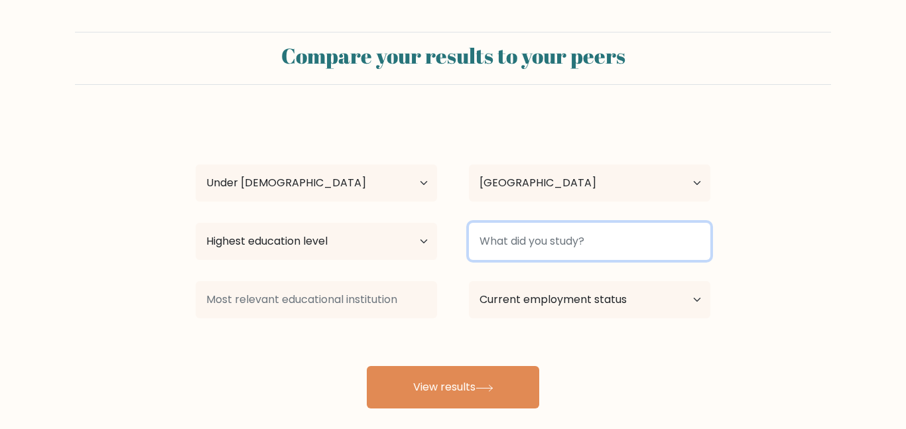
click at [503, 233] on input at bounding box center [589, 241] width 241 height 37
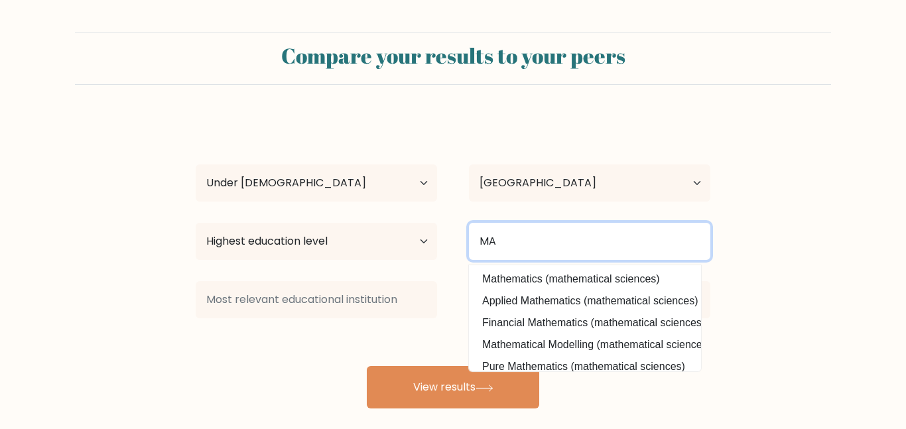
type input "M"
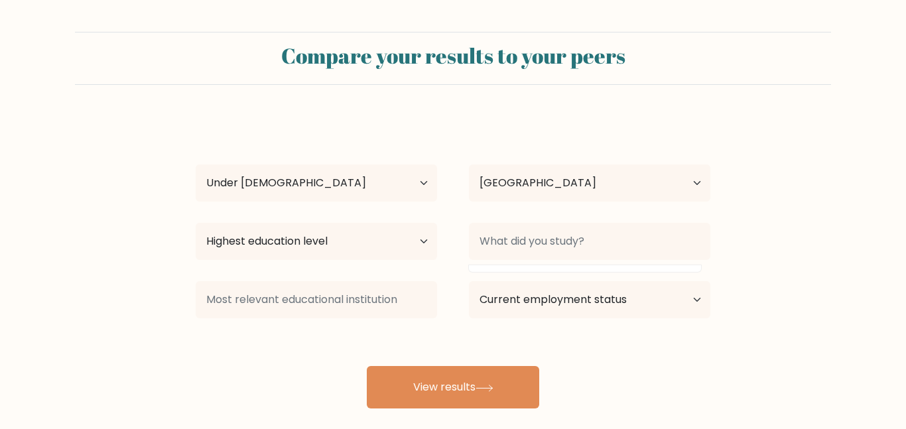
click at [801, 244] on form "Compare your results to your peers Skylee Powers Age Under 18 years old 18-24 y…" at bounding box center [453, 220] width 906 height 377
click at [510, 305] on select "Current employment status Employed Student Retired Other / prefer not to answer" at bounding box center [589, 299] width 241 height 37
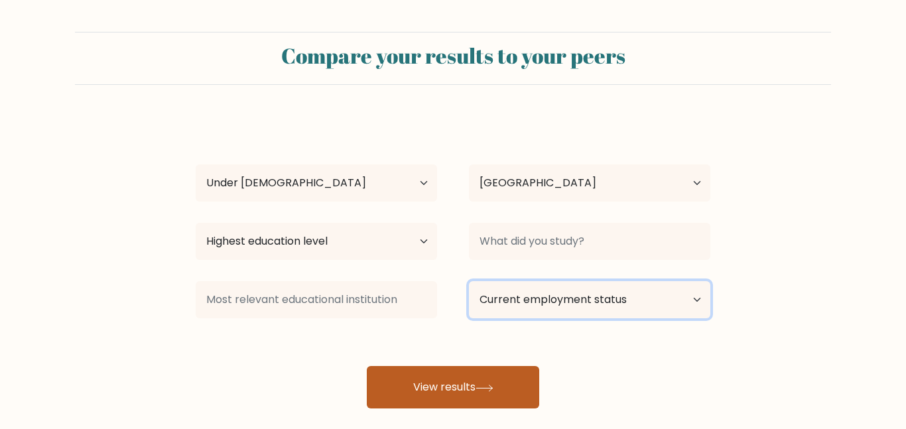
select select "other"
click at [469, 281] on select "Current employment status Employed Student Retired Other / prefer not to answer" at bounding box center [589, 299] width 241 height 37
click at [491, 398] on button "View results" at bounding box center [453, 387] width 172 height 42
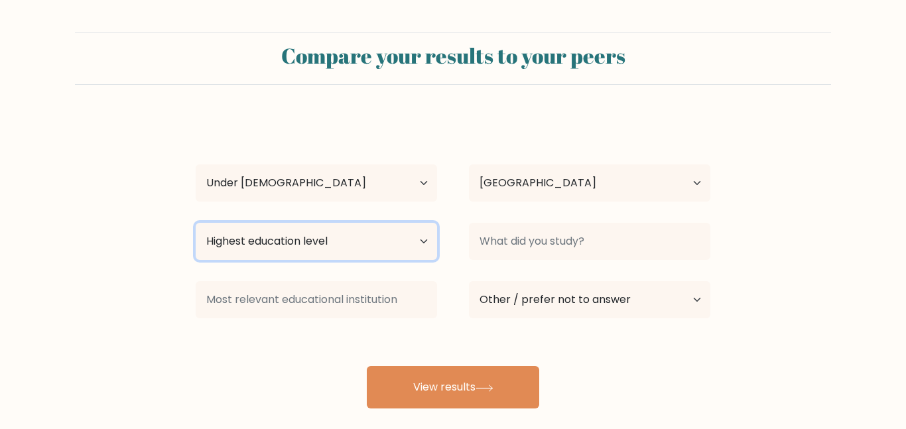
click at [404, 234] on select "Highest education level No schooling Primary Lower Secondary Upper Secondary Oc…" at bounding box center [316, 241] width 241 height 37
select select "no_schooling"
click at [196, 223] on select "Highest education level No schooling Primary Lower Secondary Upper Secondary Oc…" at bounding box center [316, 241] width 241 height 37
click at [379, 251] on select "Highest education level No schooling Primary Lower Secondary Upper Secondary Oc…" at bounding box center [316, 241] width 241 height 37
click at [196, 223] on select "Highest education level No schooling Primary Lower Secondary Upper Secondary Oc…" at bounding box center [316, 241] width 241 height 37
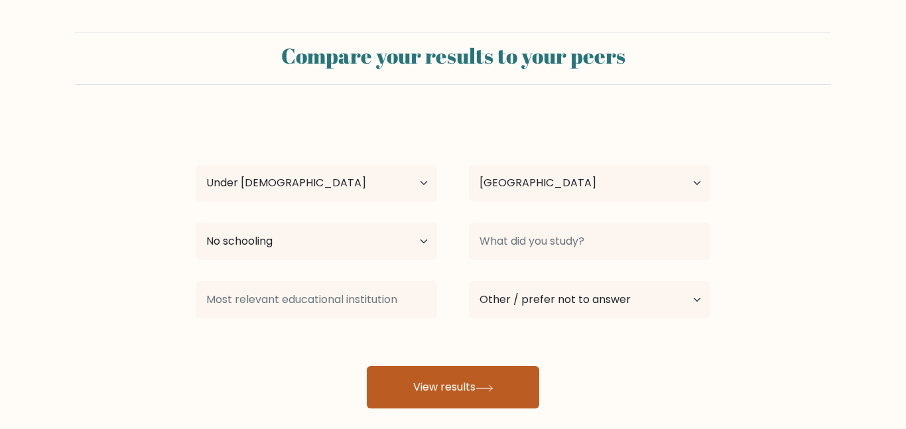
click at [418, 399] on button "View results" at bounding box center [453, 387] width 172 height 42
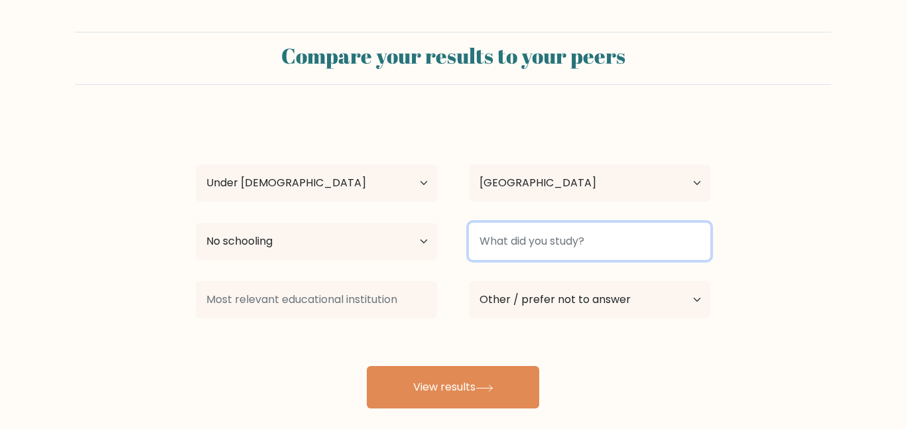
click at [541, 251] on input at bounding box center [589, 241] width 241 height 37
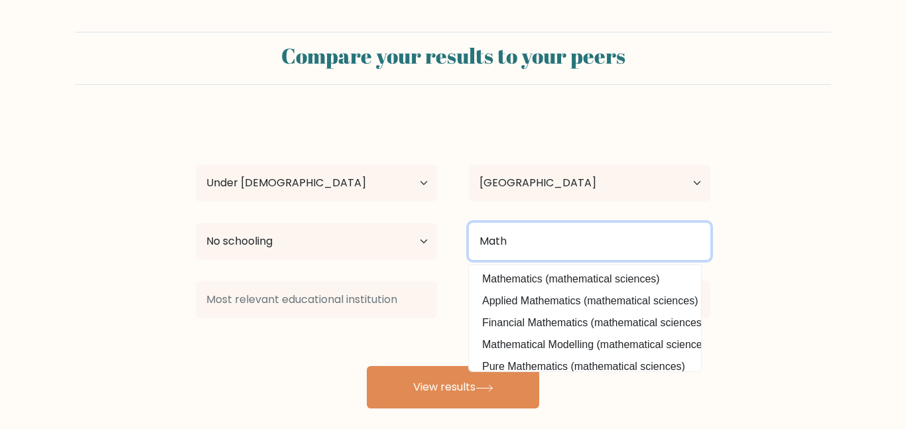
type input "Math"
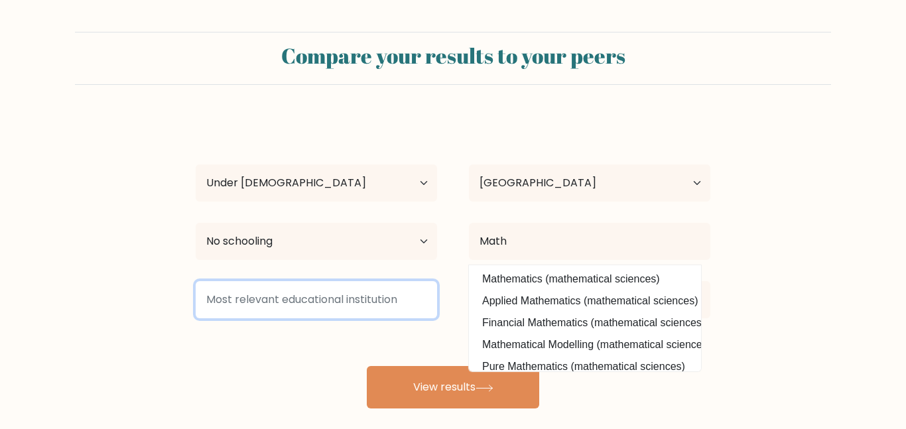
click at [332, 298] on input at bounding box center [316, 299] width 241 height 37
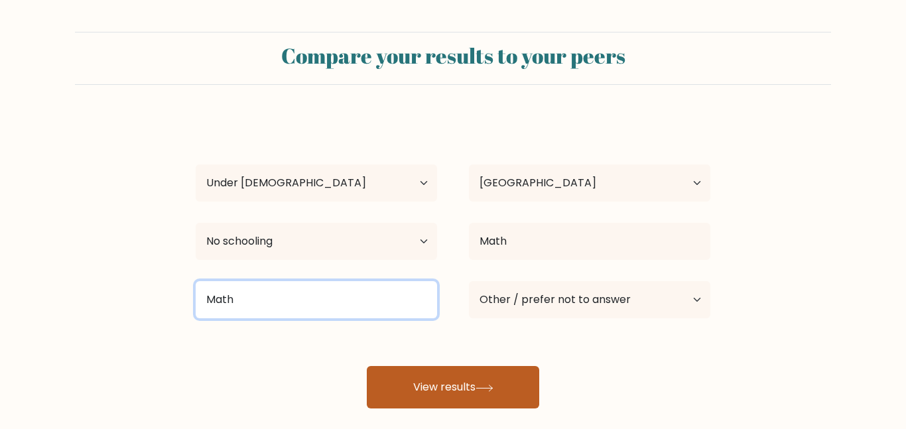
type input "Math"
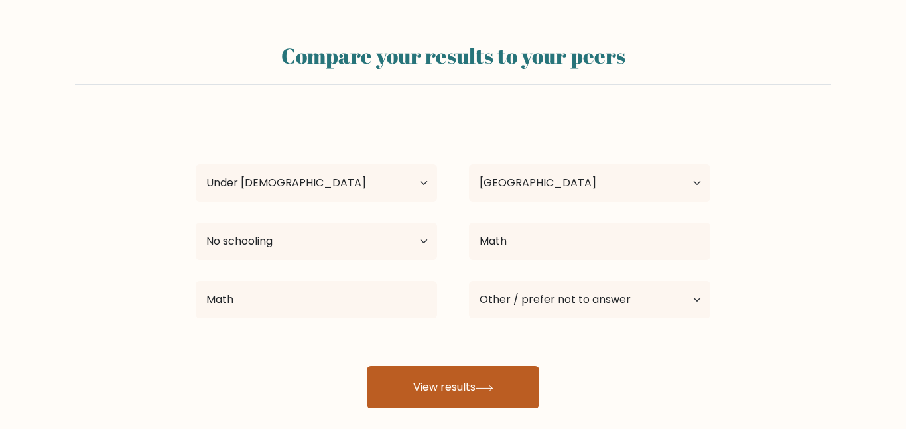
click at [477, 391] on button "View results" at bounding box center [453, 387] width 172 height 42
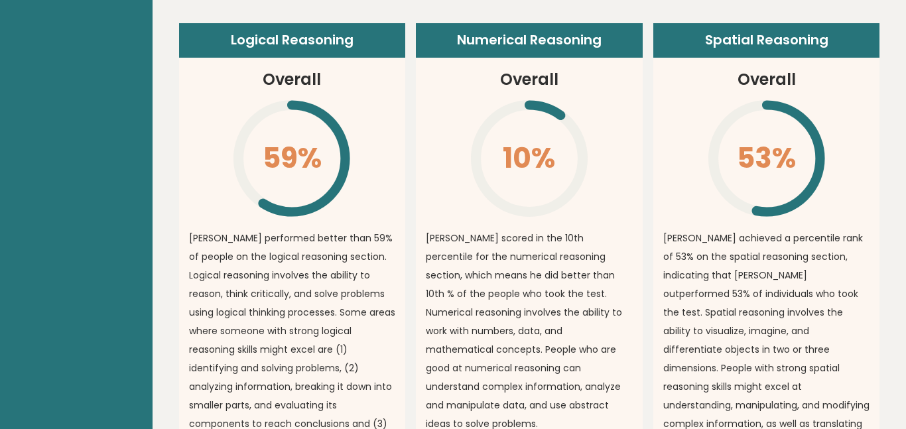
scroll to position [950, 0]
